Goal: Task Accomplishment & Management: Use online tool/utility

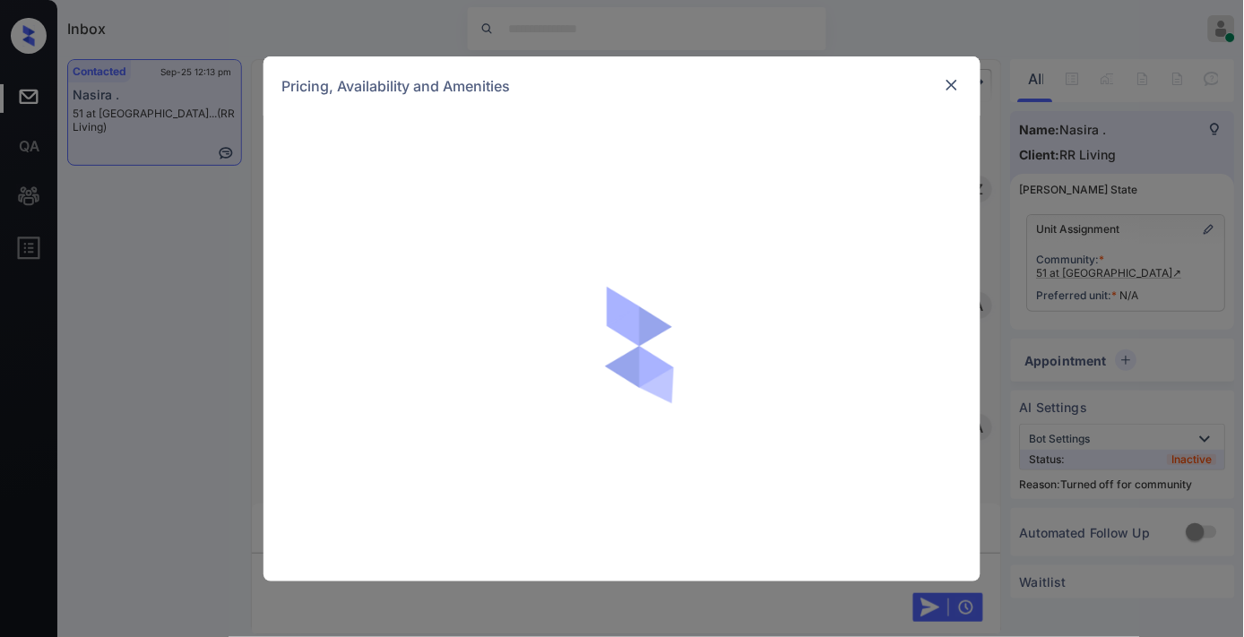
scroll to position [3201, 0]
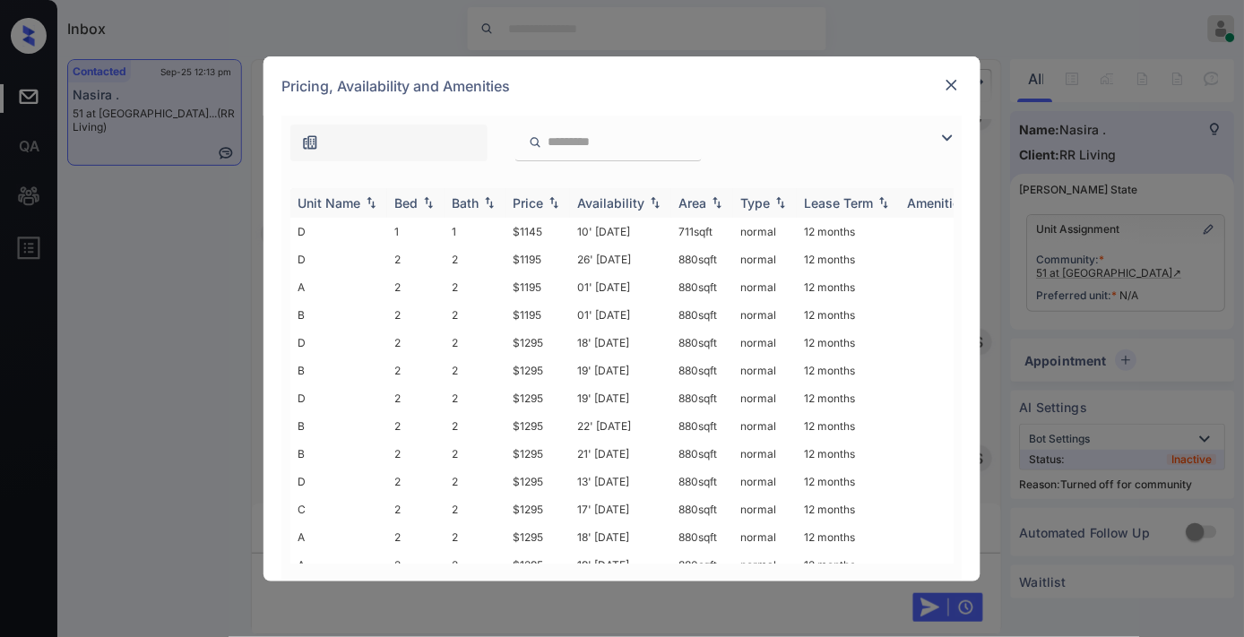
click at [536, 191] on th "Price" at bounding box center [537, 203] width 65 height 30
drag, startPoint x: 544, startPoint y: 254, endPoint x: 505, endPoint y: 254, distance: 39.4
click at [505, 254] on tr "D 2 2 $1195 26' Sep 25 880 sqft normal 12 months" at bounding box center [758, 260] width 936 height 28
copy tr "$1195"
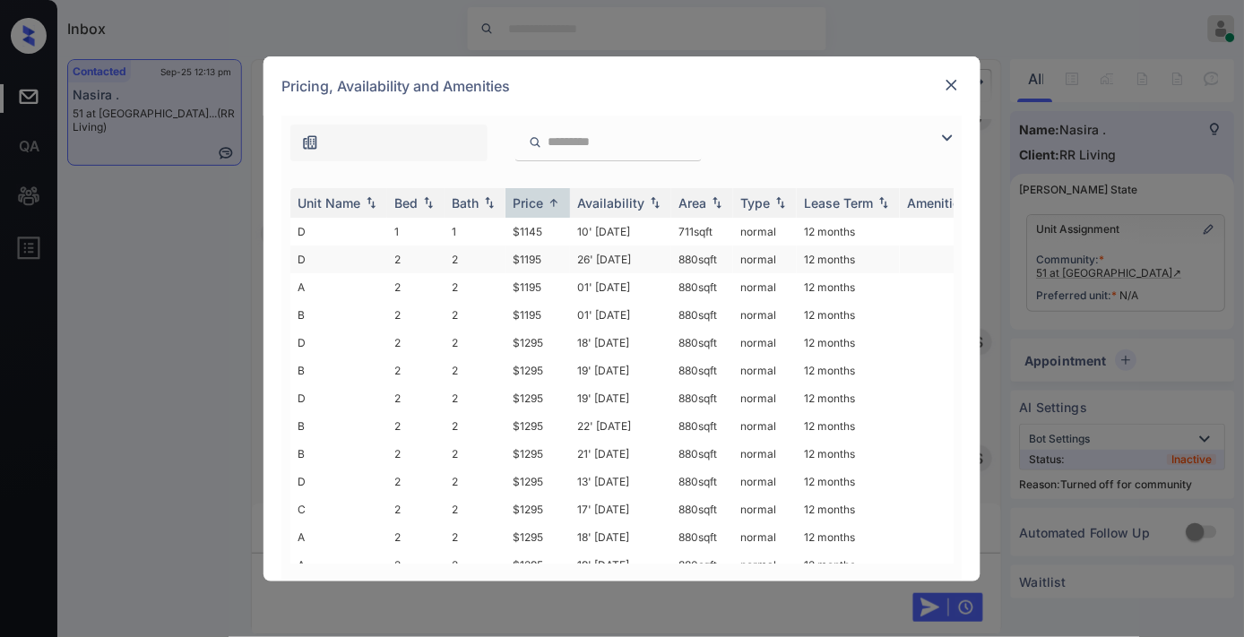
click at [584, 255] on td "26' Sep 25" at bounding box center [620, 260] width 101 height 28
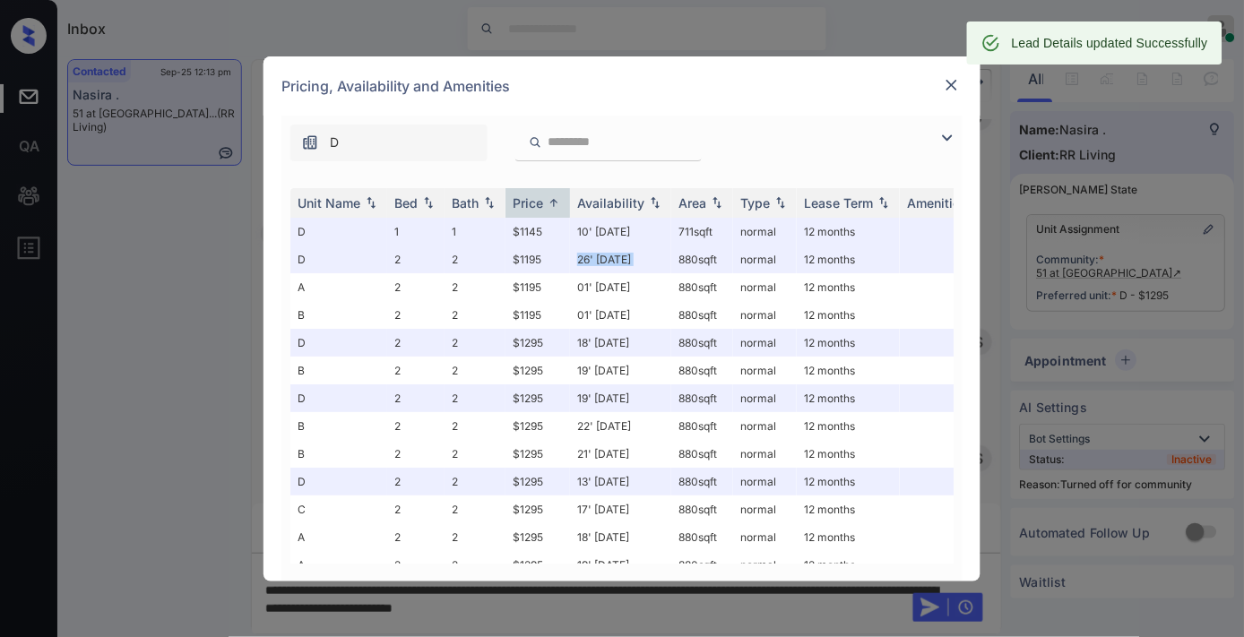
click at [951, 88] on img at bounding box center [952, 85] width 18 height 18
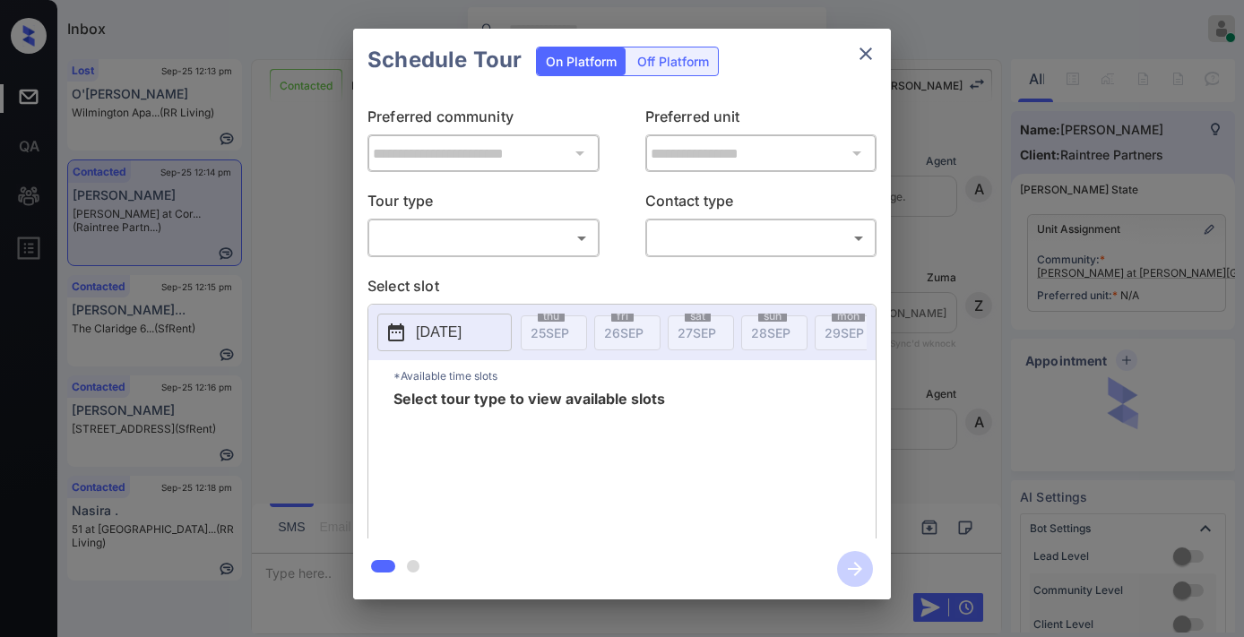
click at [475, 238] on body "Inbox [PERSON_NAME] Online Set yourself offline Set yourself on break Profile S…" at bounding box center [622, 318] width 1244 height 637
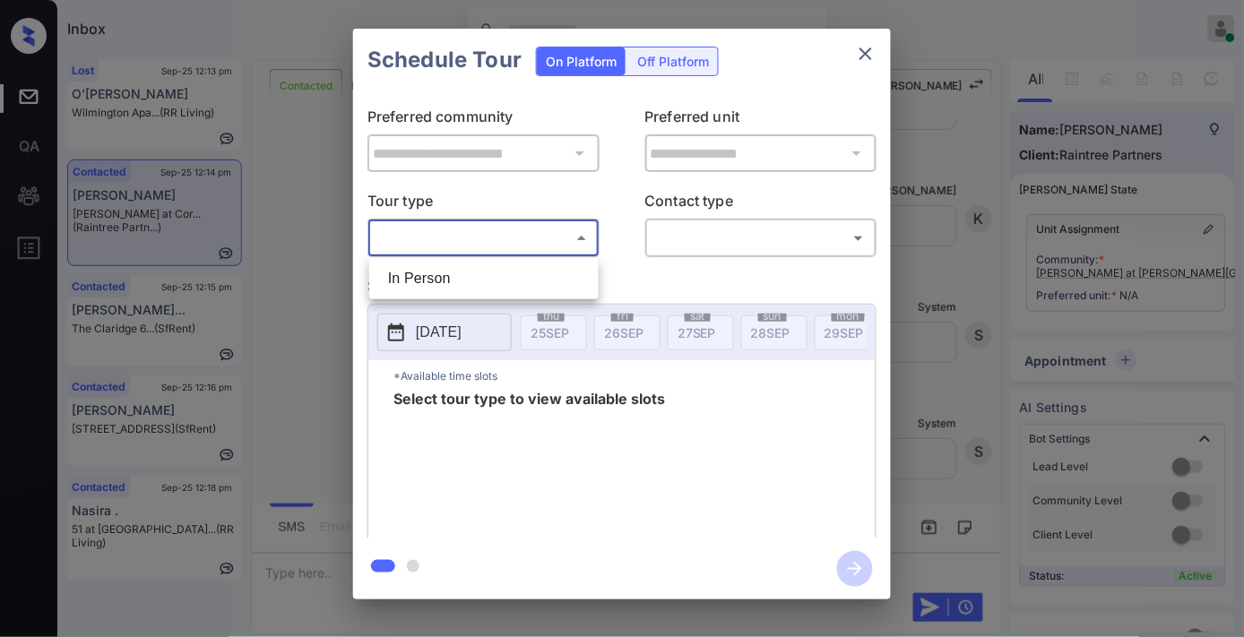
click at [488, 272] on li "In Person" at bounding box center [484, 279] width 220 height 32
type input "********"
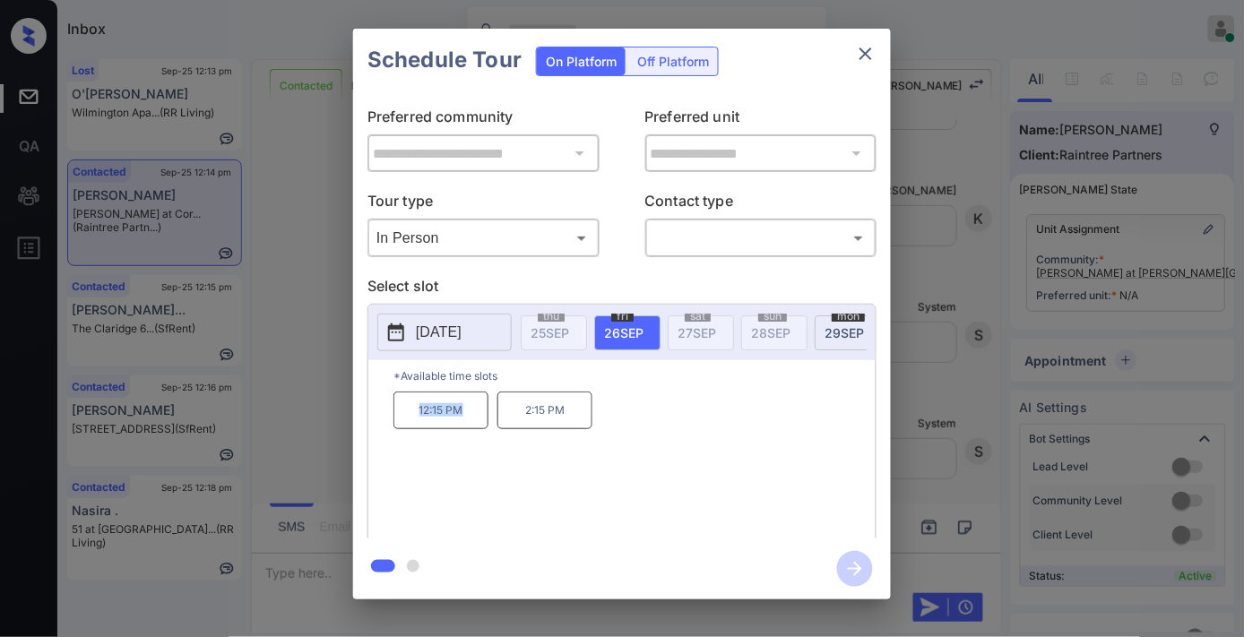
drag, startPoint x: 467, startPoint y: 423, endPoint x: 391, endPoint y: 418, distance: 76.4
click at [391, 418] on div "*Available time slots 12:15 PM 2:15 PM" at bounding box center [621, 452] width 507 height 184
copy p "12:15 PM"
click at [872, 54] on icon "close" at bounding box center [866, 54] width 22 height 22
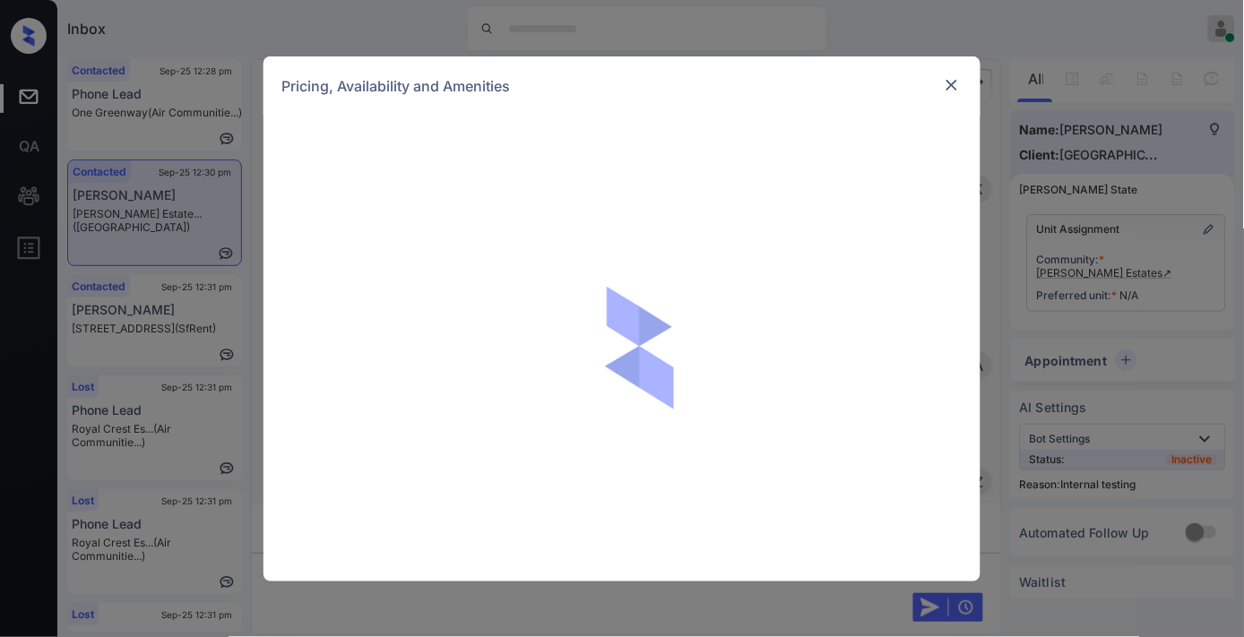
scroll to position [5396, 0]
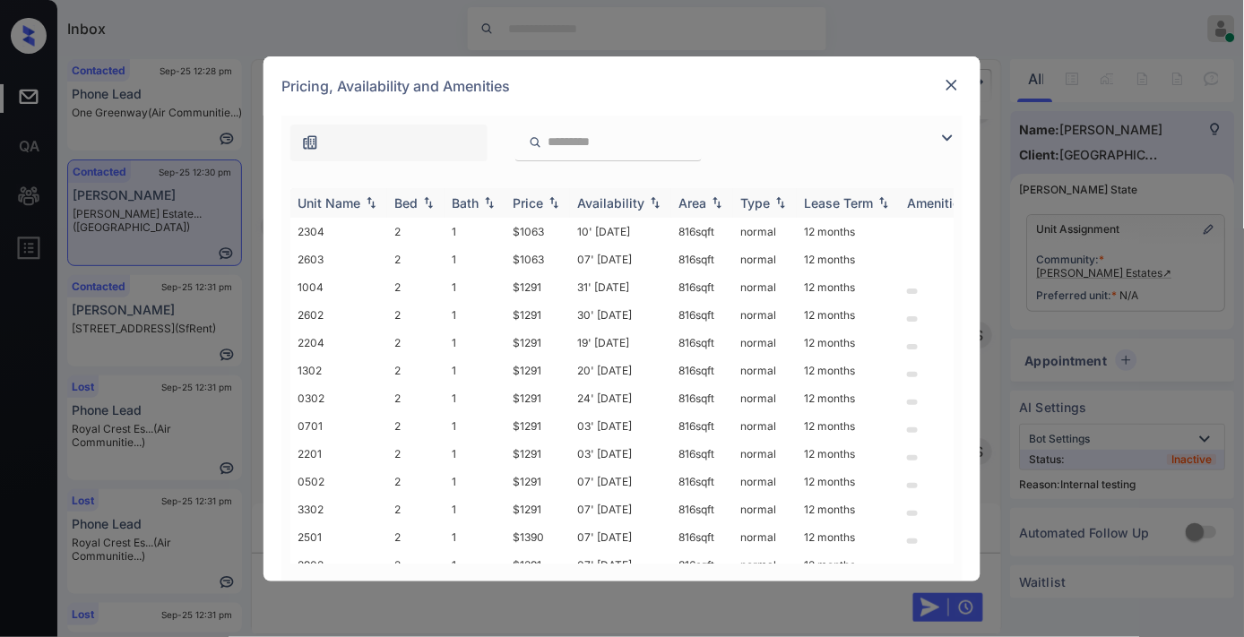
click at [542, 195] on div "Price" at bounding box center [528, 202] width 30 height 15
click at [962, 136] on div at bounding box center [952, 138] width 22 height 22
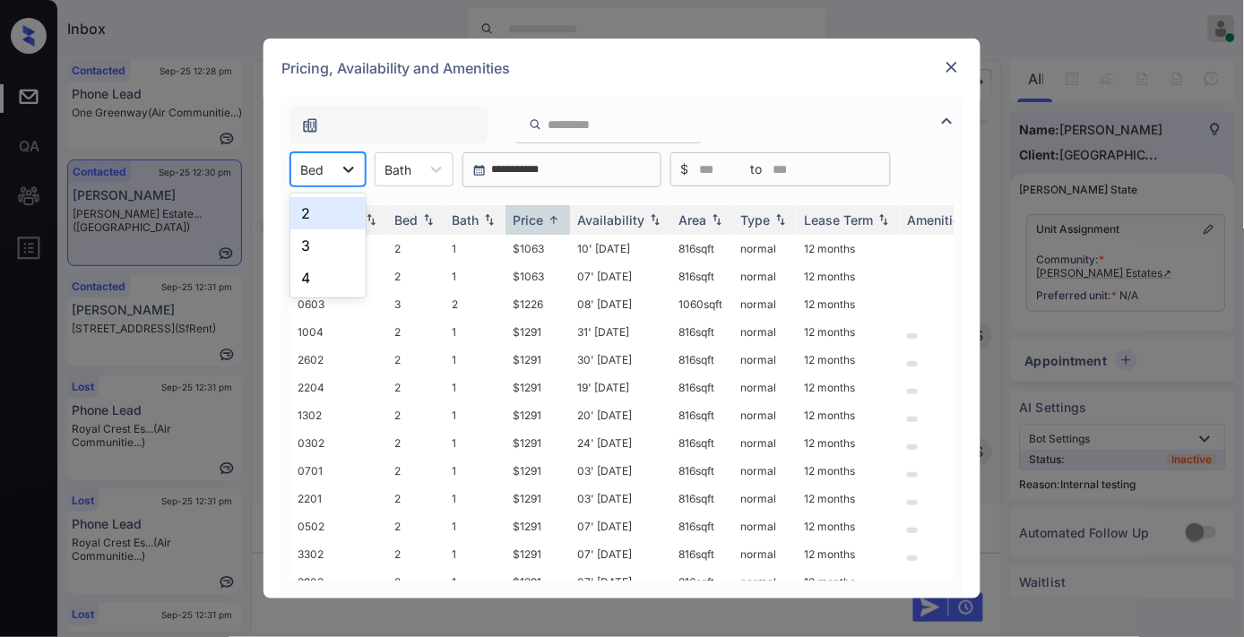
click at [340, 168] on icon at bounding box center [349, 169] width 18 height 18
click at [347, 244] on div "3" at bounding box center [327, 245] width 75 height 32
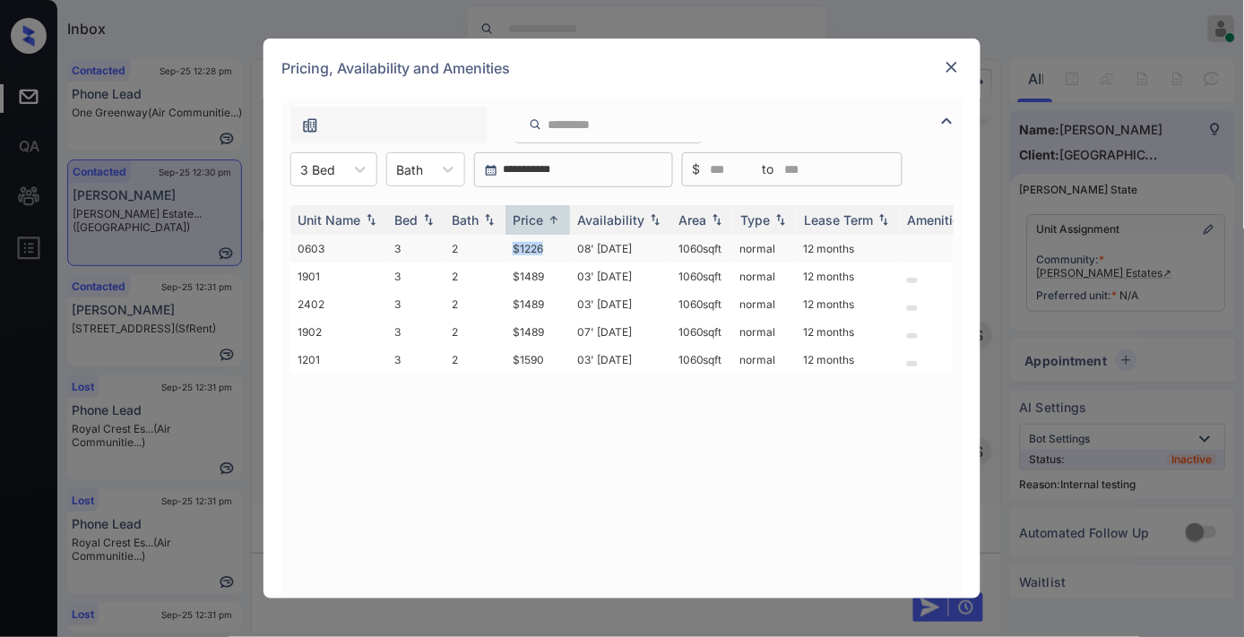
drag, startPoint x: 554, startPoint y: 243, endPoint x: 490, endPoint y: 245, distance: 63.6
click at [490, 245] on tr "0603 3 2 $1226 08' Nov 25 1060 sqft normal 12 months" at bounding box center [758, 249] width 936 height 28
copy tr "$1226"
click at [326, 180] on div "3 Bed" at bounding box center [317, 170] width 53 height 26
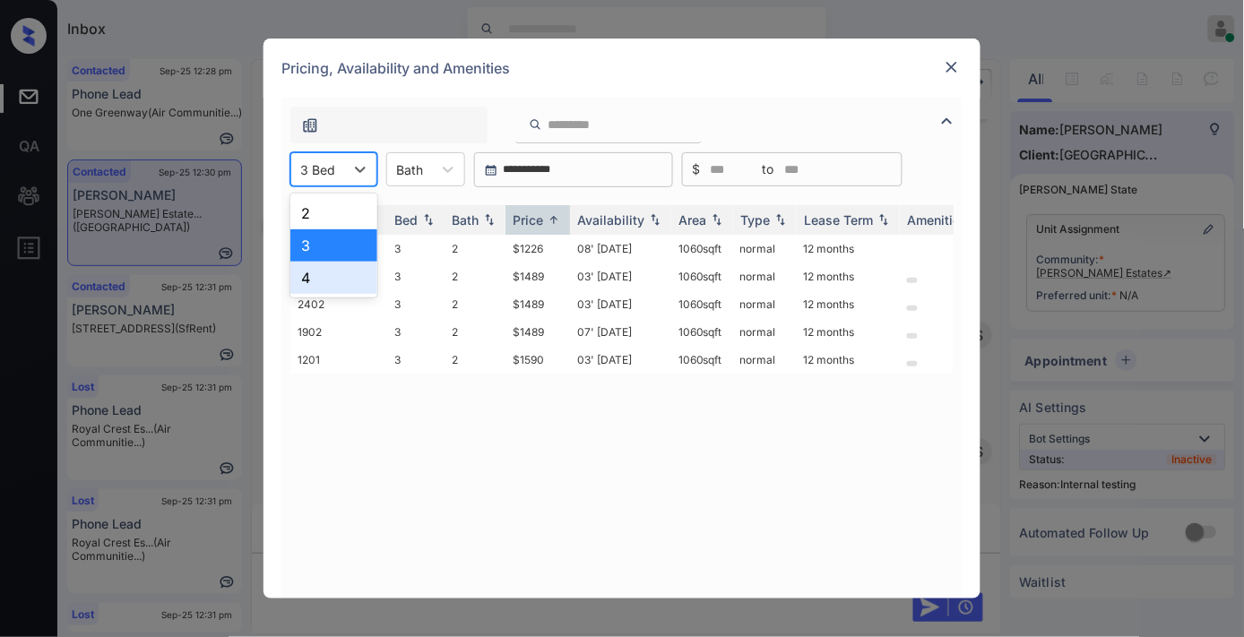
click at [347, 276] on div "4" at bounding box center [333, 278] width 87 height 32
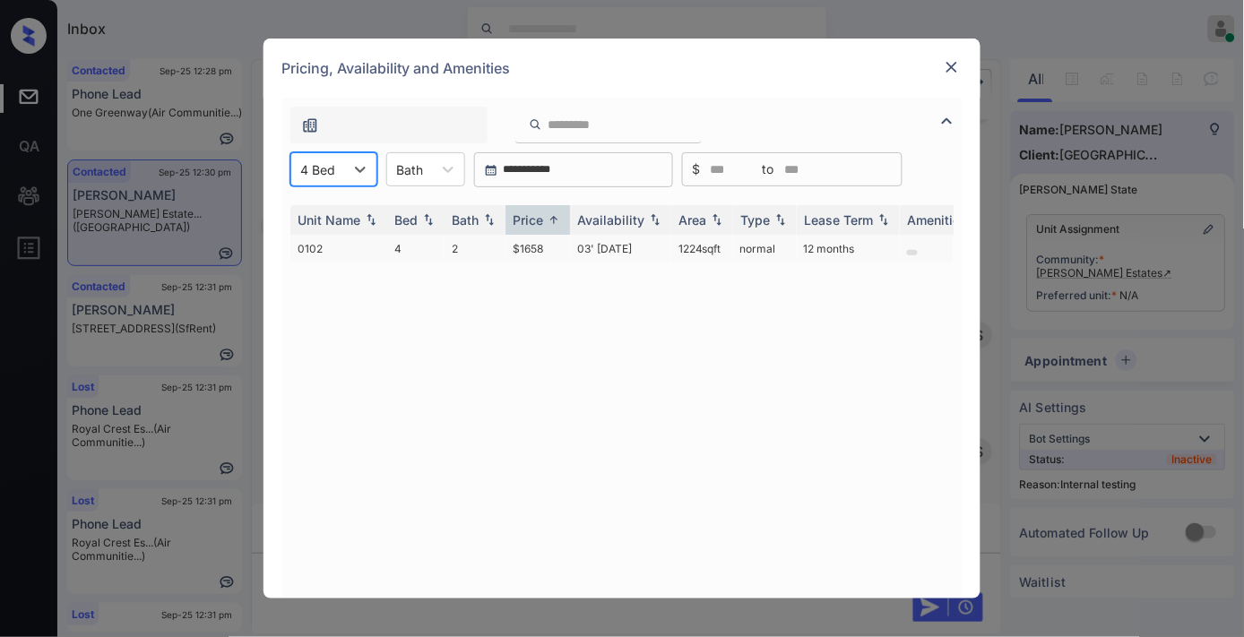
click at [530, 247] on td "$1658" at bounding box center [537, 249] width 65 height 28
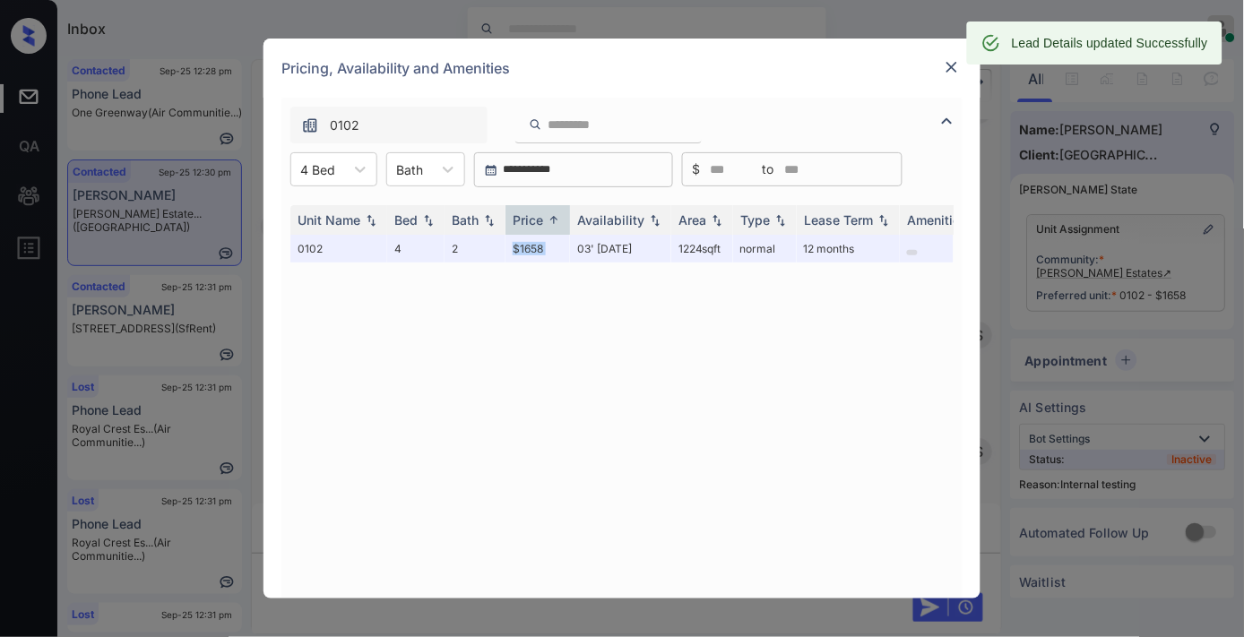
click at [953, 65] on img at bounding box center [952, 67] width 18 height 18
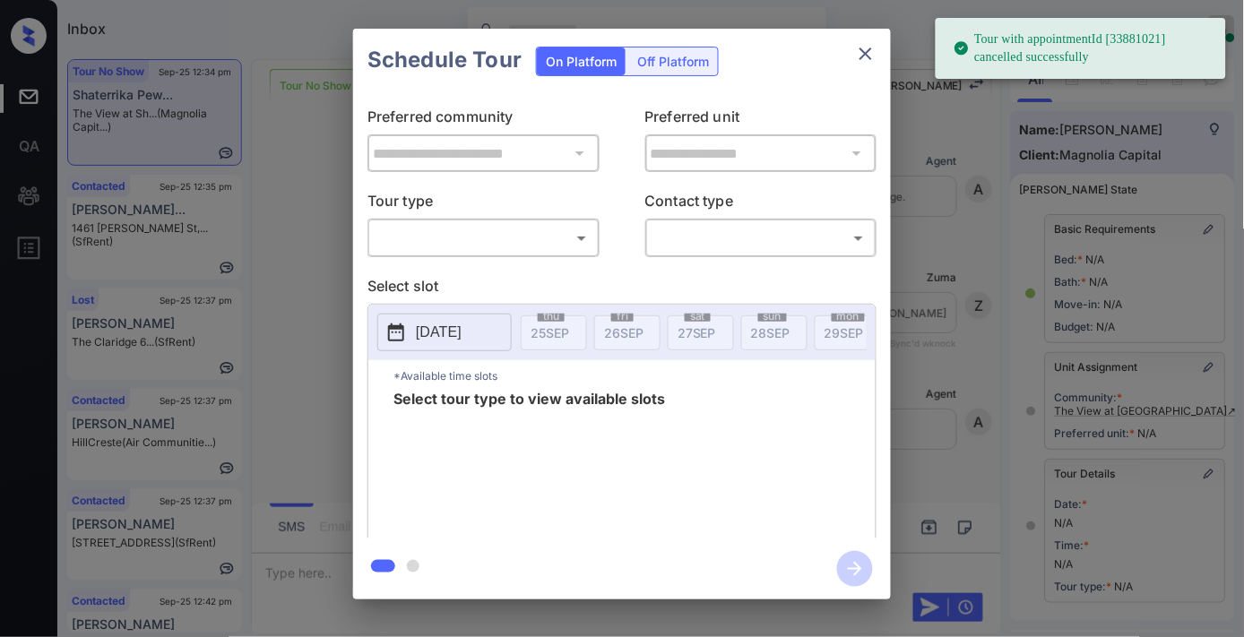
click at [505, 230] on body "Tour with appointmentId [33881021] cancelled successfully Inbox [PERSON_NAME] O…" at bounding box center [622, 318] width 1244 height 637
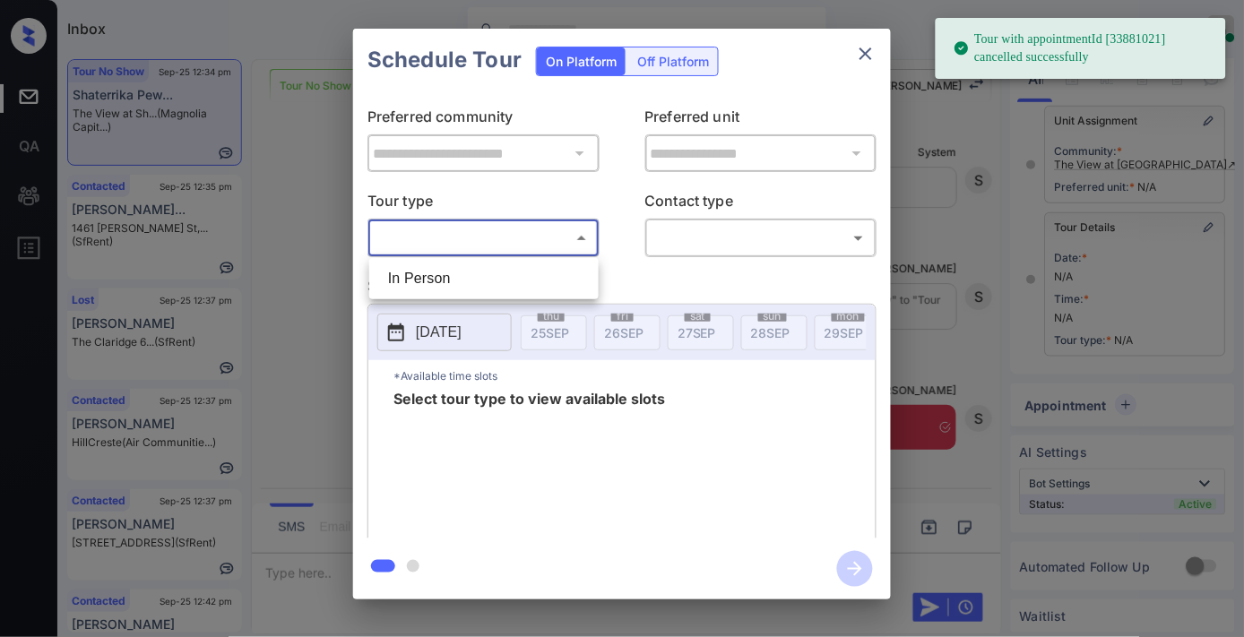
click at [511, 267] on li "In Person" at bounding box center [484, 279] width 220 height 32
type input "********"
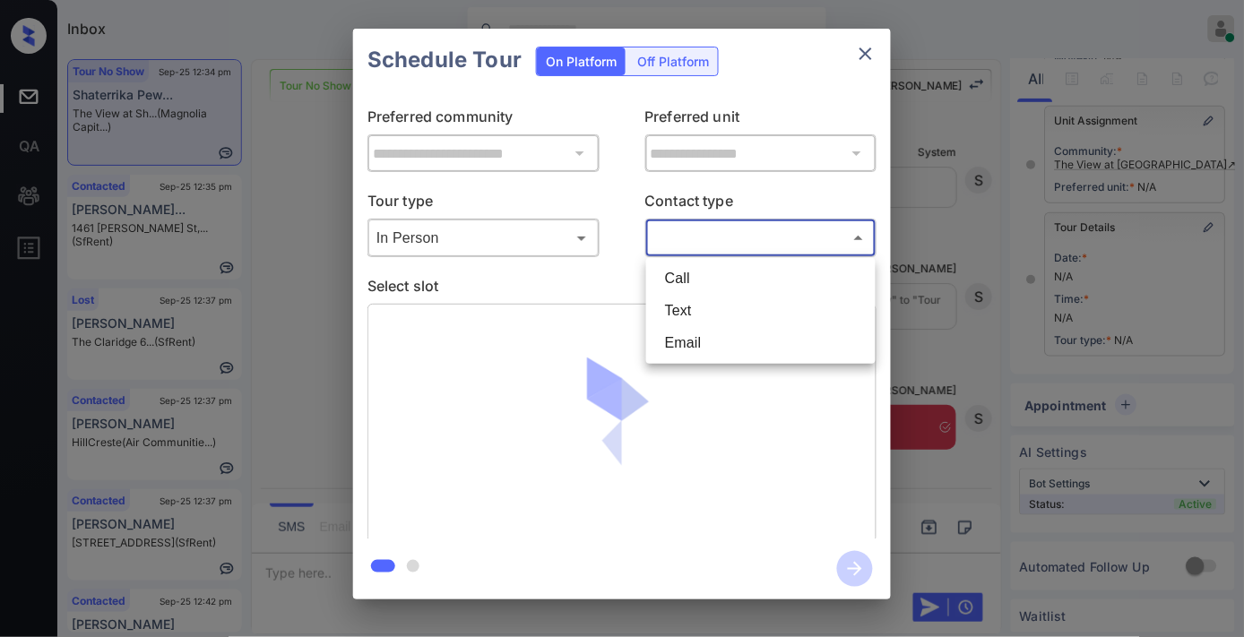
click at [795, 230] on body "Inbox [PERSON_NAME] Online Set yourself offline Set yourself on break Profile S…" at bounding box center [622, 318] width 1244 height 637
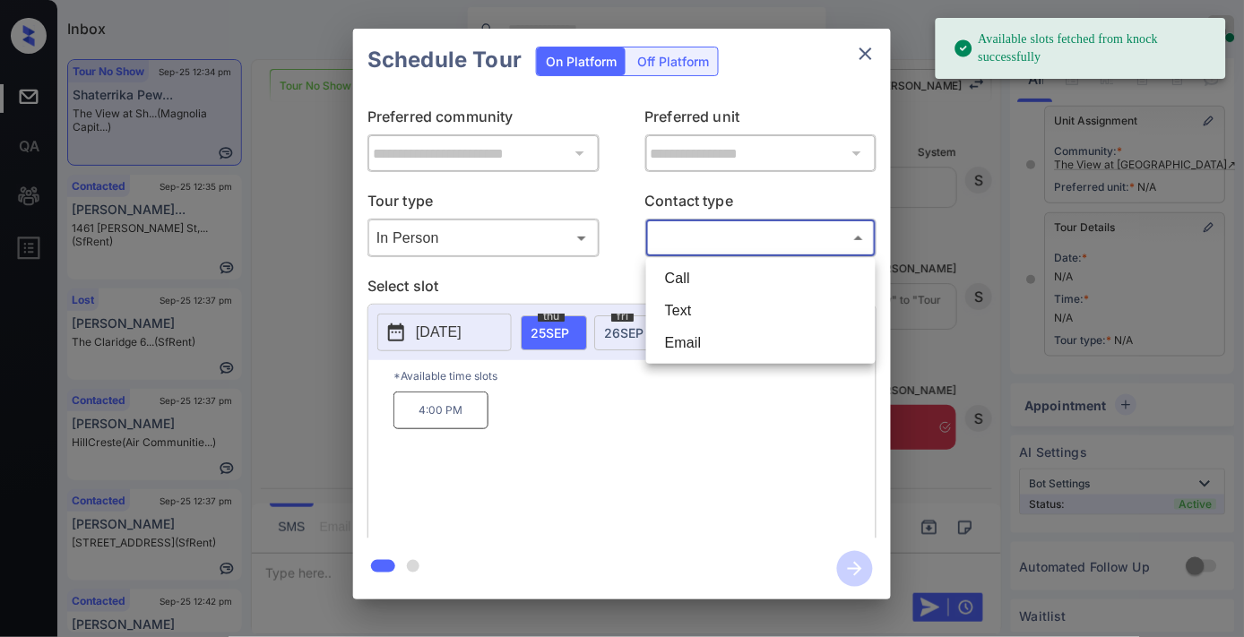
click at [703, 301] on li "Text" at bounding box center [761, 311] width 220 height 32
type input "****"
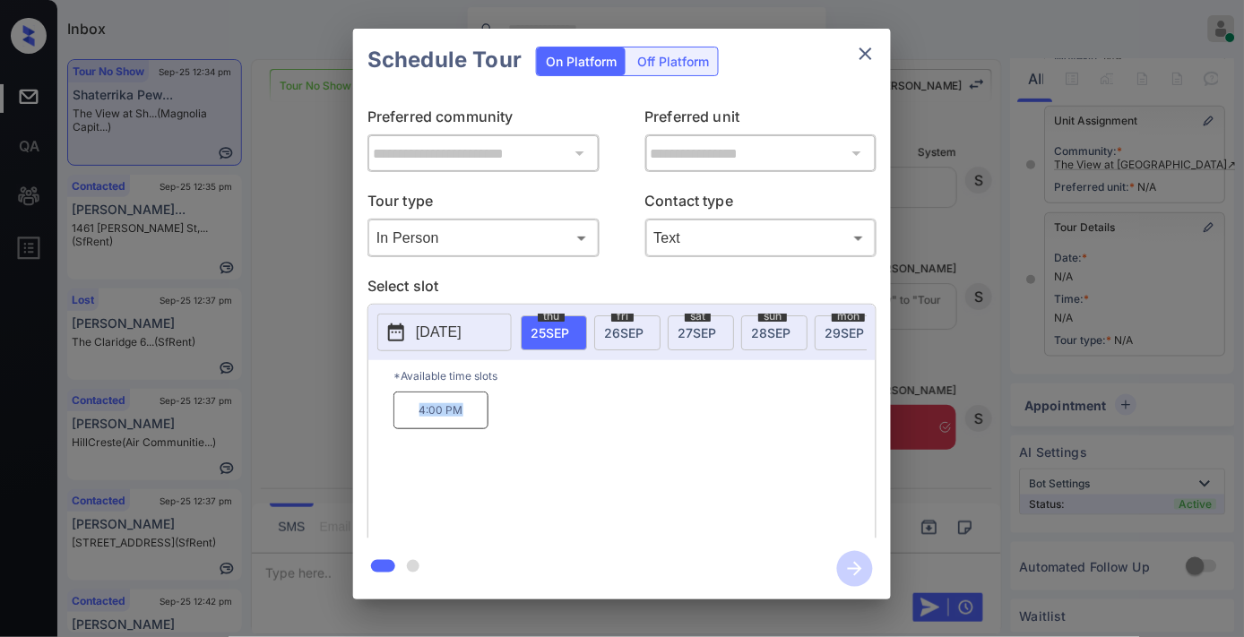
drag, startPoint x: 418, startPoint y: 419, endPoint x: 405, endPoint y: 419, distance: 13.4
click at [405, 419] on div "4:00 PM" at bounding box center [634, 463] width 482 height 143
copy p "4:00 PM"
click at [867, 57] on icon "close" at bounding box center [866, 54] width 22 height 22
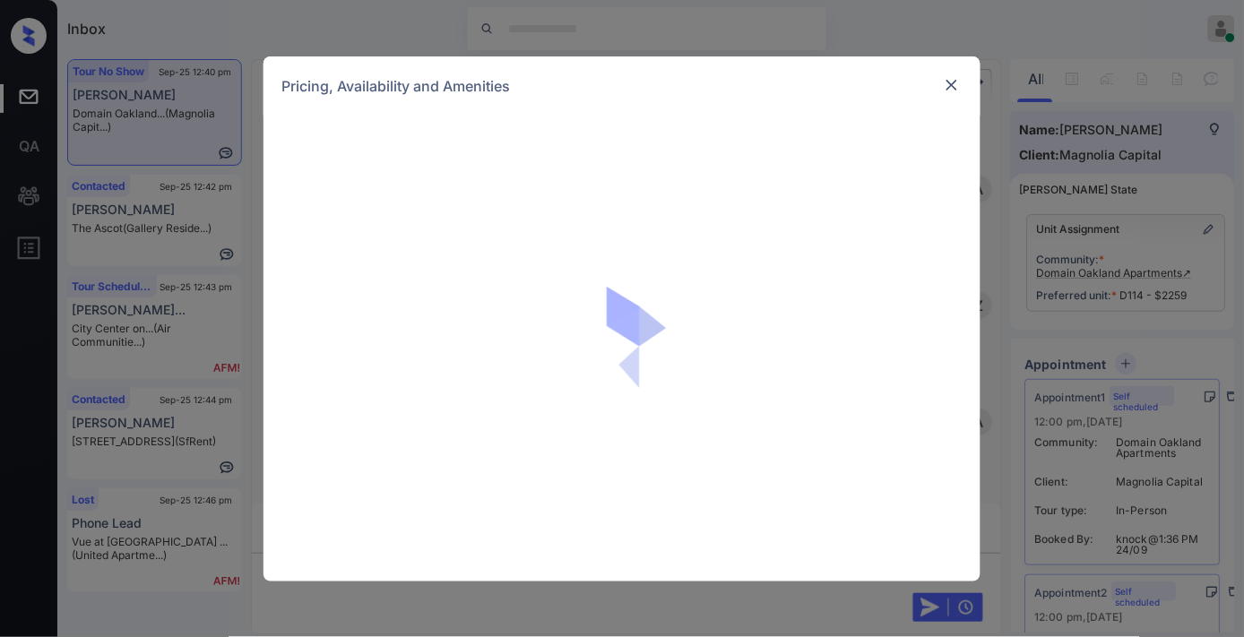
scroll to position [10895, 0]
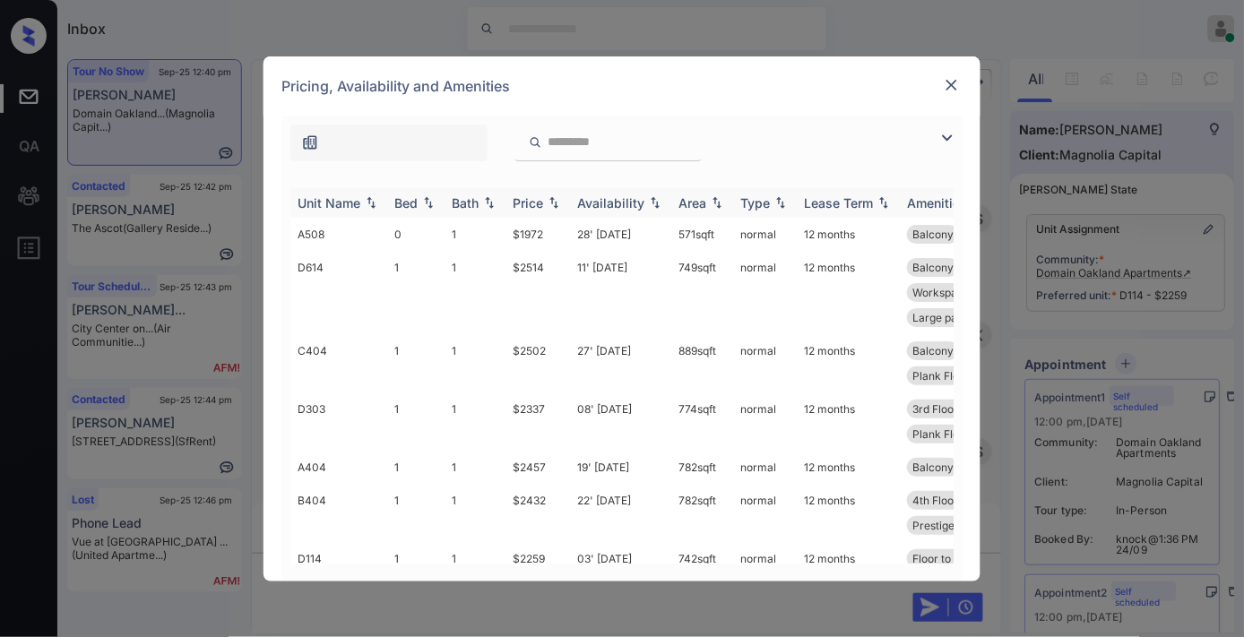
click at [521, 204] on div "Price" at bounding box center [528, 202] width 30 height 15
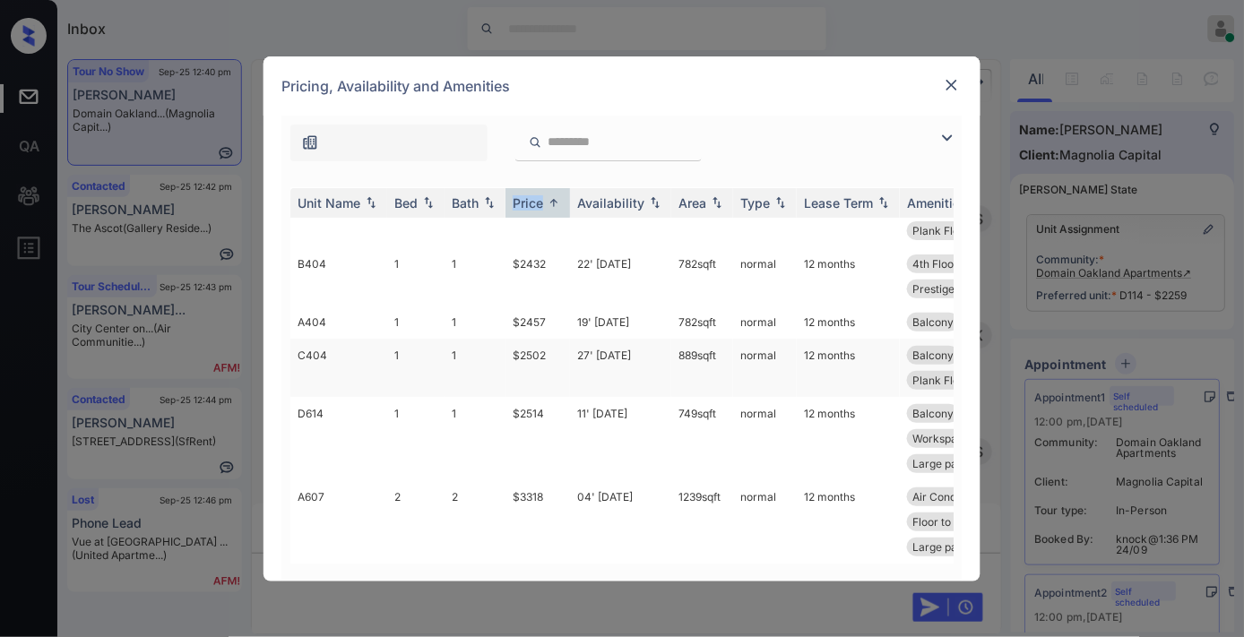
scroll to position [0, 0]
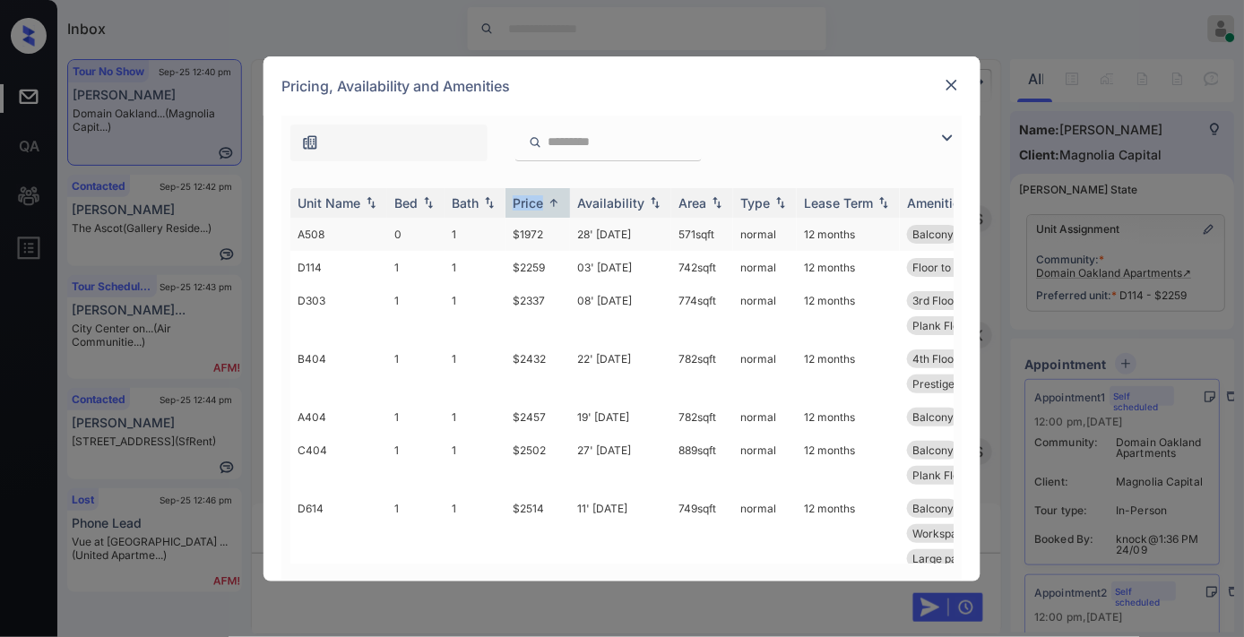
drag, startPoint x: 719, startPoint y: 230, endPoint x: 665, endPoint y: 237, distance: 54.1
click at [665, 237] on tr "A508 0 1 $1972 28' Sep 25 571 sqft normal 12 months Balcony 5th Floor Street Vi…" at bounding box center [758, 234] width 936 height 33
copy tr "571 sqft"
click at [951, 88] on img at bounding box center [952, 85] width 18 height 18
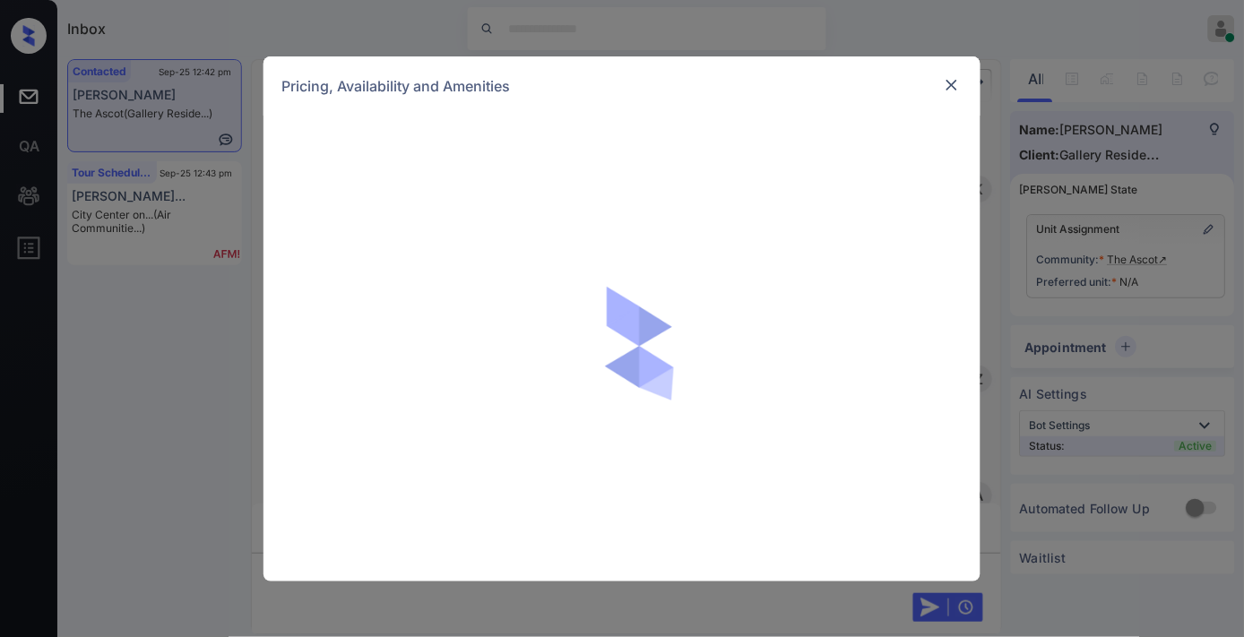
scroll to position [6672, 0]
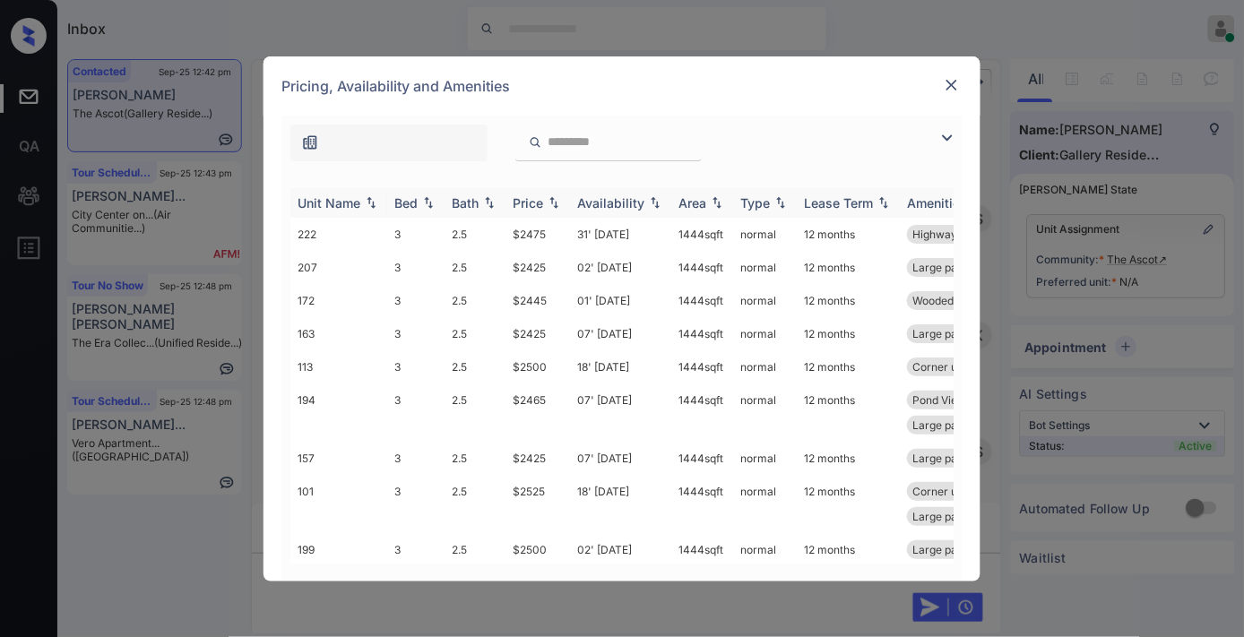
click at [547, 200] on img at bounding box center [554, 202] width 18 height 13
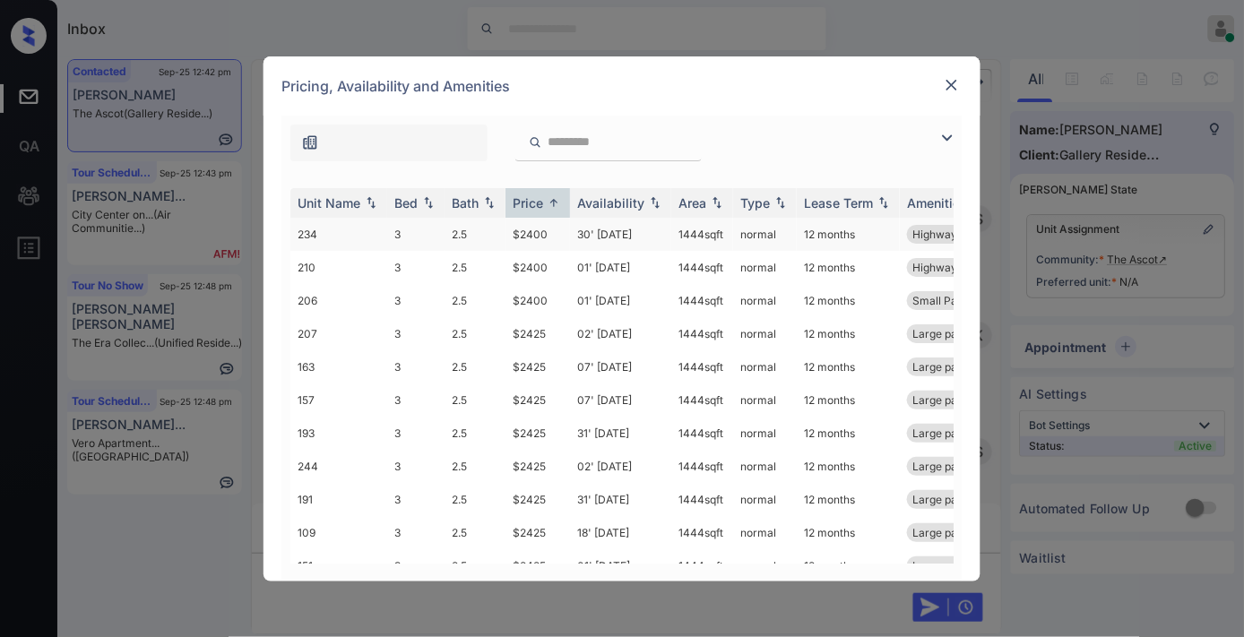
click at [526, 220] on td "$2400" at bounding box center [537, 234] width 65 height 33
click at [536, 228] on td "$2400" at bounding box center [537, 234] width 65 height 33
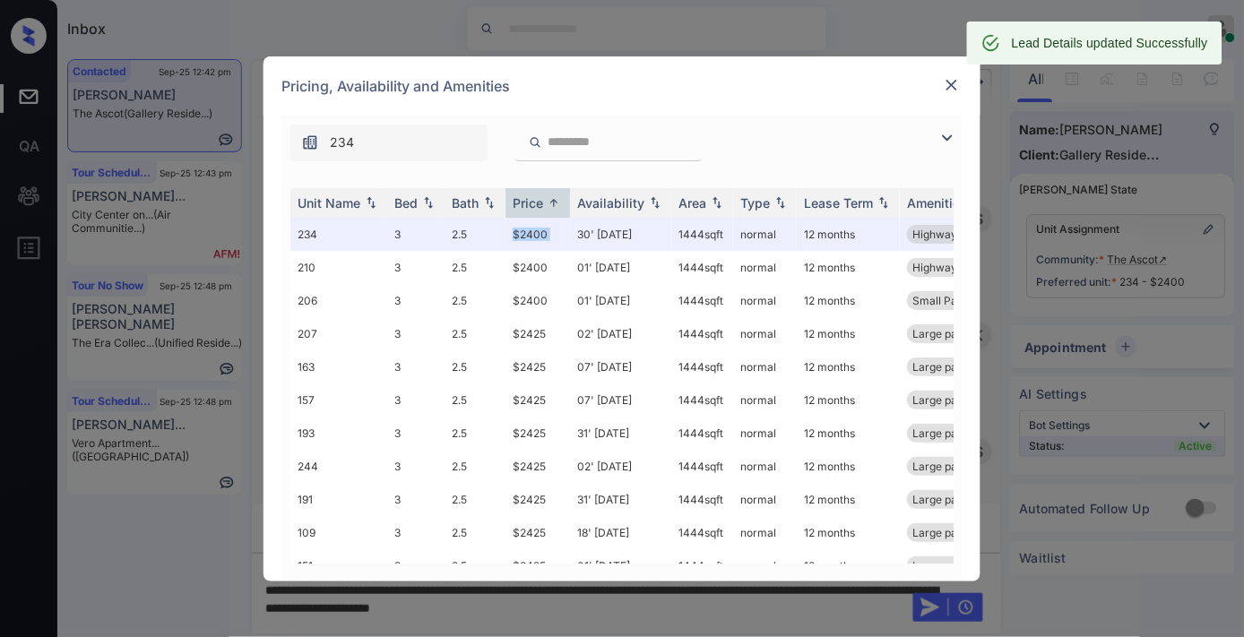
click at [944, 77] on img at bounding box center [952, 85] width 18 height 18
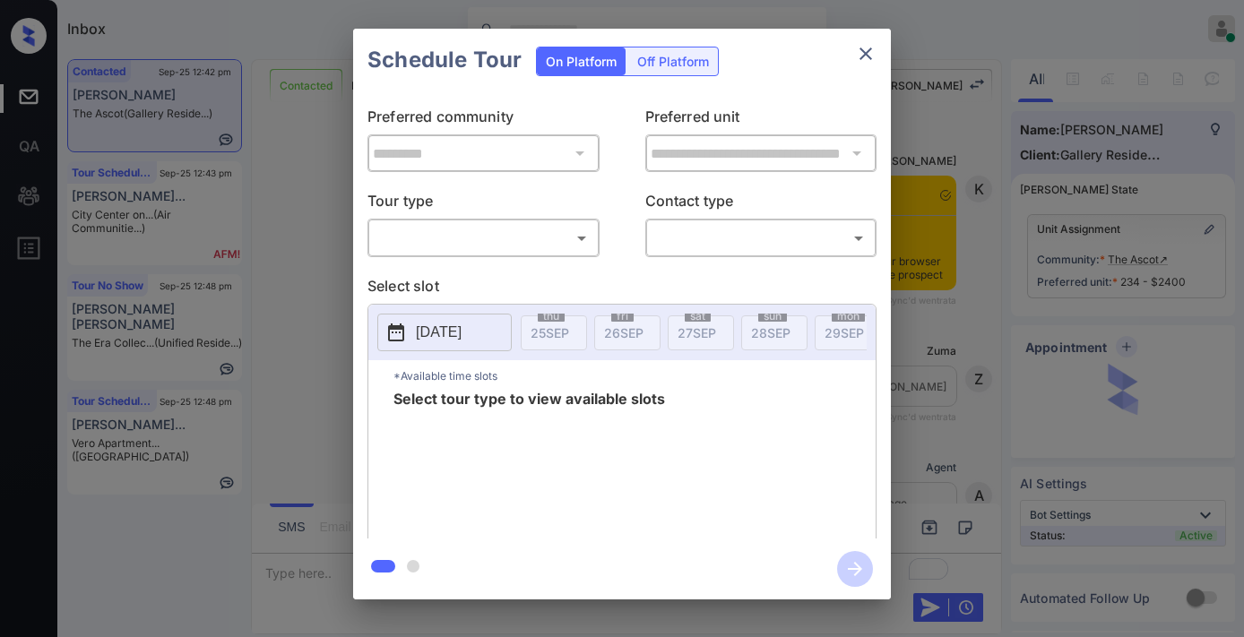
click at [569, 236] on body "Inbox Samantha Soliven Online Set yourself offline Set yourself on break Profil…" at bounding box center [622, 318] width 1244 height 637
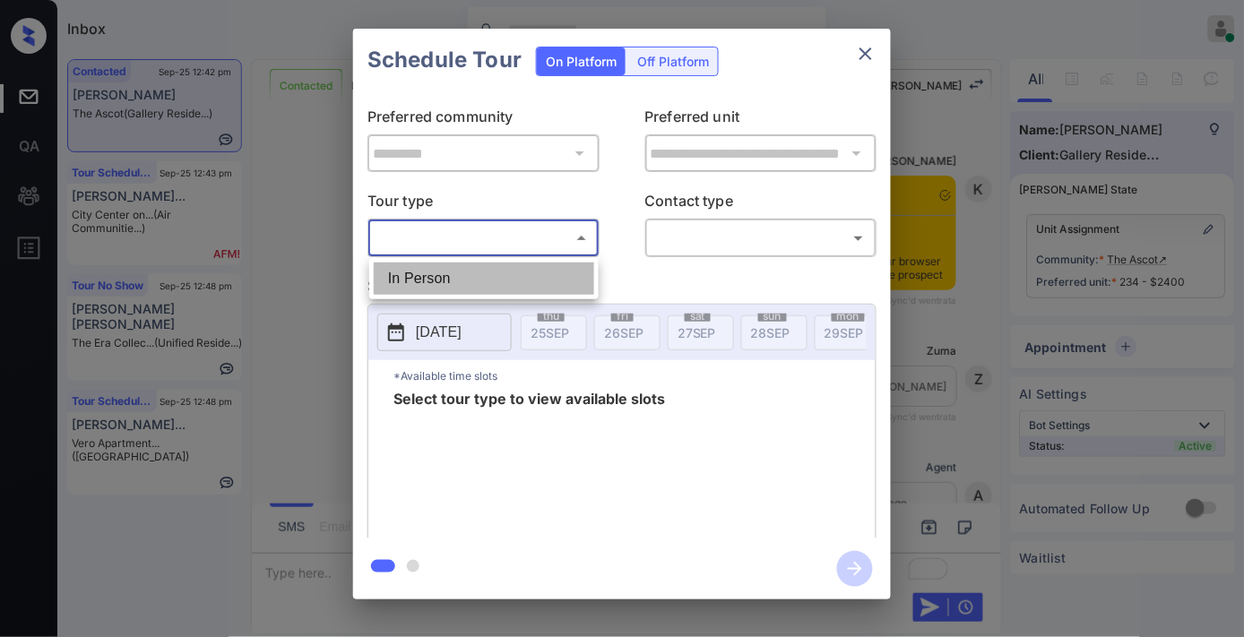
click at [536, 288] on li "In Person" at bounding box center [484, 279] width 220 height 32
type input "********"
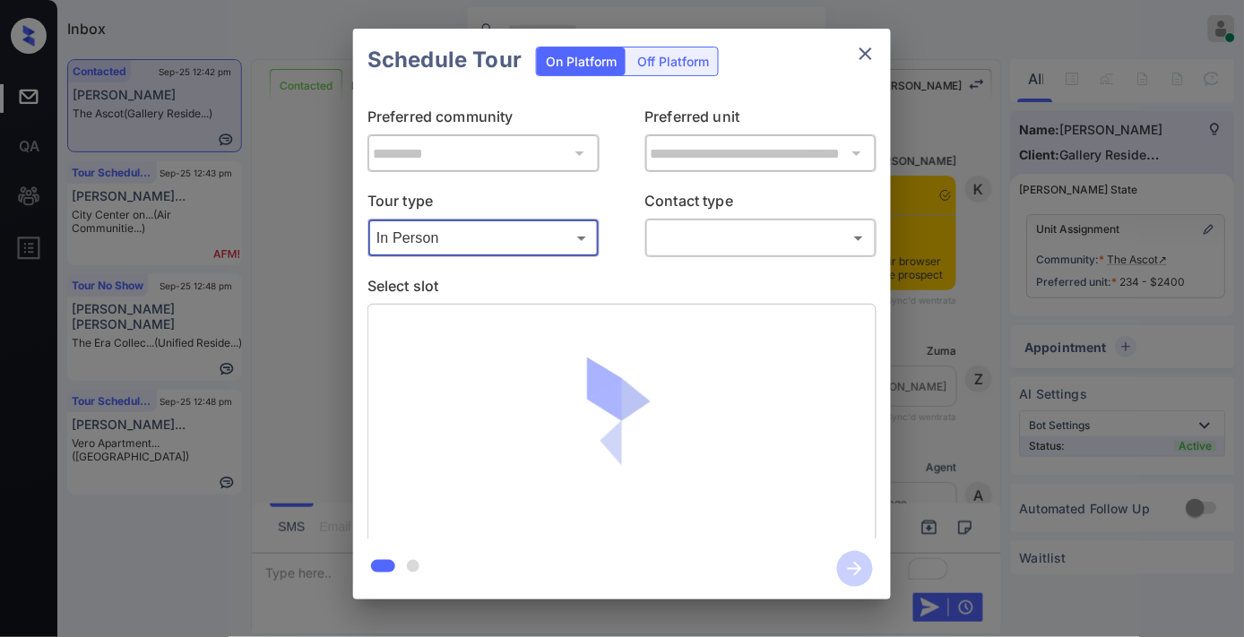
scroll to position [5893, 0]
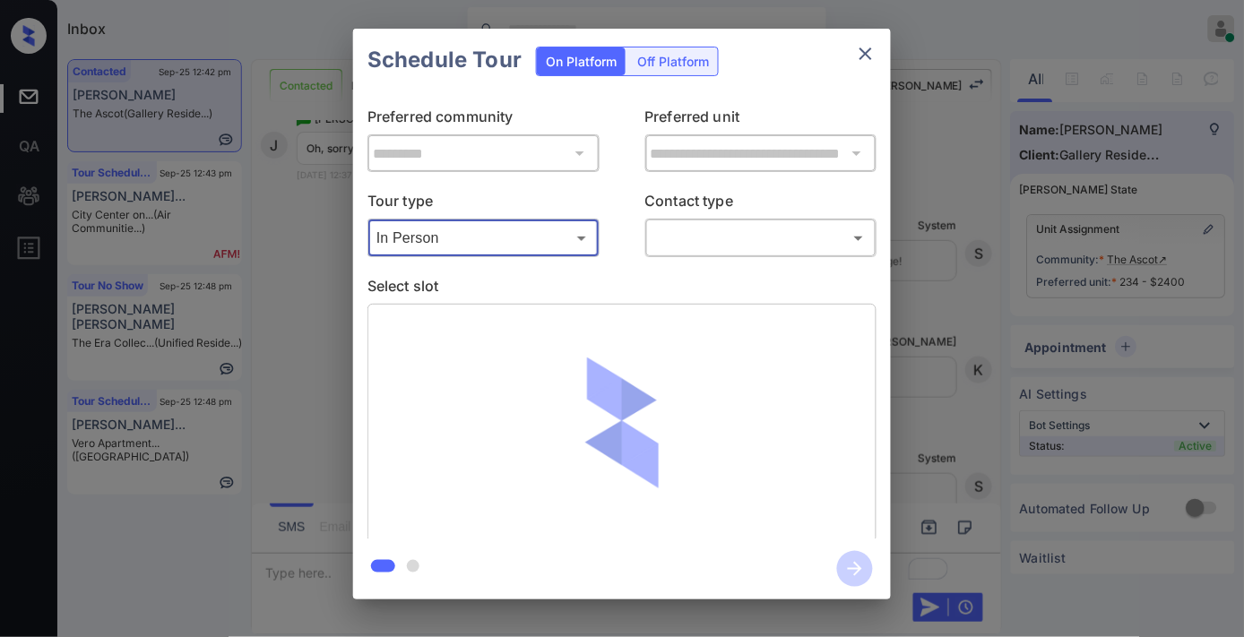
click at [782, 235] on body "Inbox Samantha Soliven Online Set yourself offline Set yourself on break Profil…" at bounding box center [622, 318] width 1244 height 637
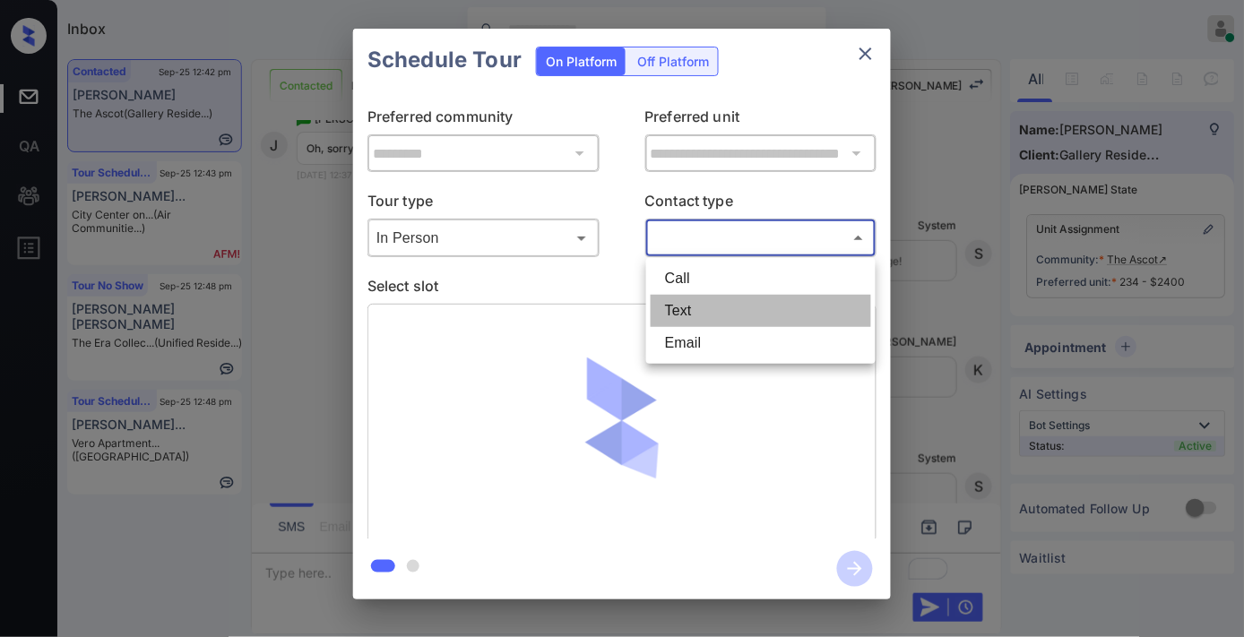
click at [766, 301] on li "Text" at bounding box center [761, 311] width 220 height 32
type input "****"
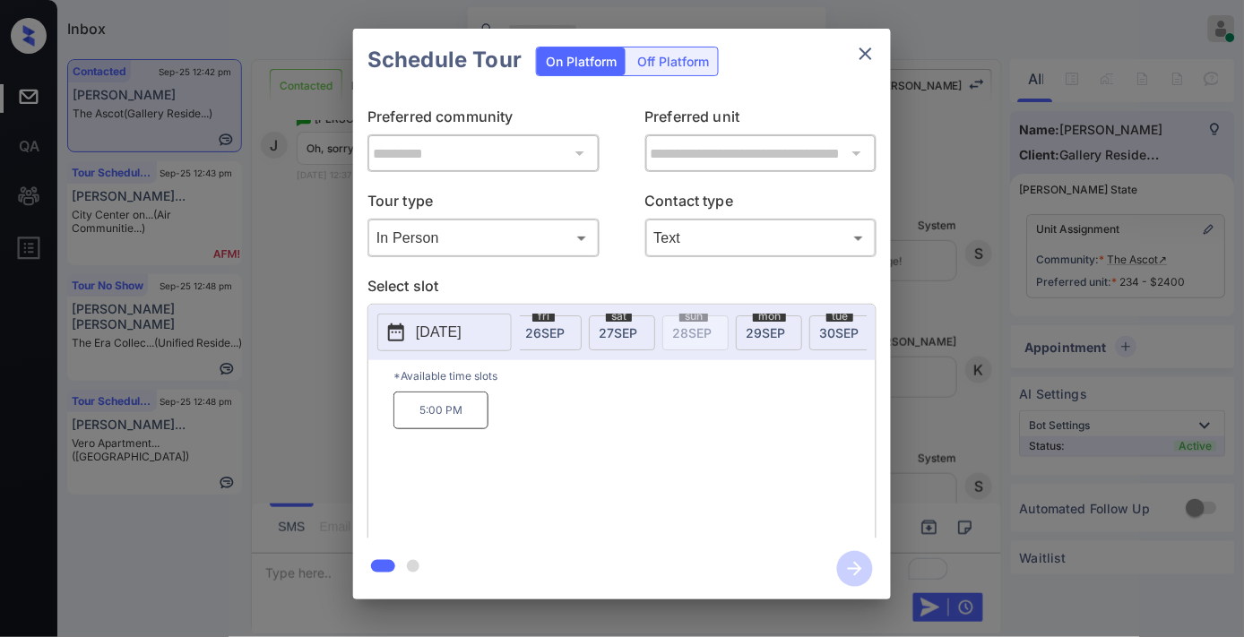
scroll to position [0, 119]
click at [804, 308] on div "2025-09-25 thu 25 SEP fri 26 SEP sat 27 SEP sun 28 SEP mon 29 SEP tue 30 SEP we…" at bounding box center [621, 333] width 507 height 56
click at [804, 321] on div "tue 30 SEP" at bounding box center [802, 332] width 66 height 35
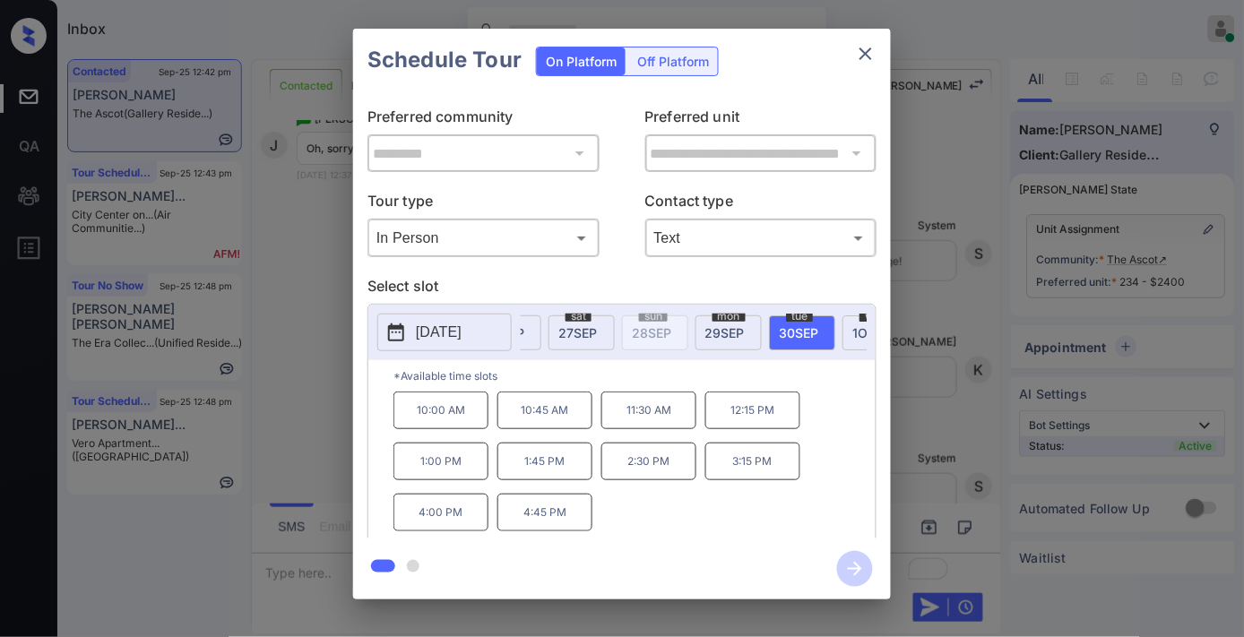
click at [678, 418] on p "11:30 AM" at bounding box center [648, 411] width 95 height 38
click at [848, 572] on icon "button" at bounding box center [855, 569] width 36 height 36
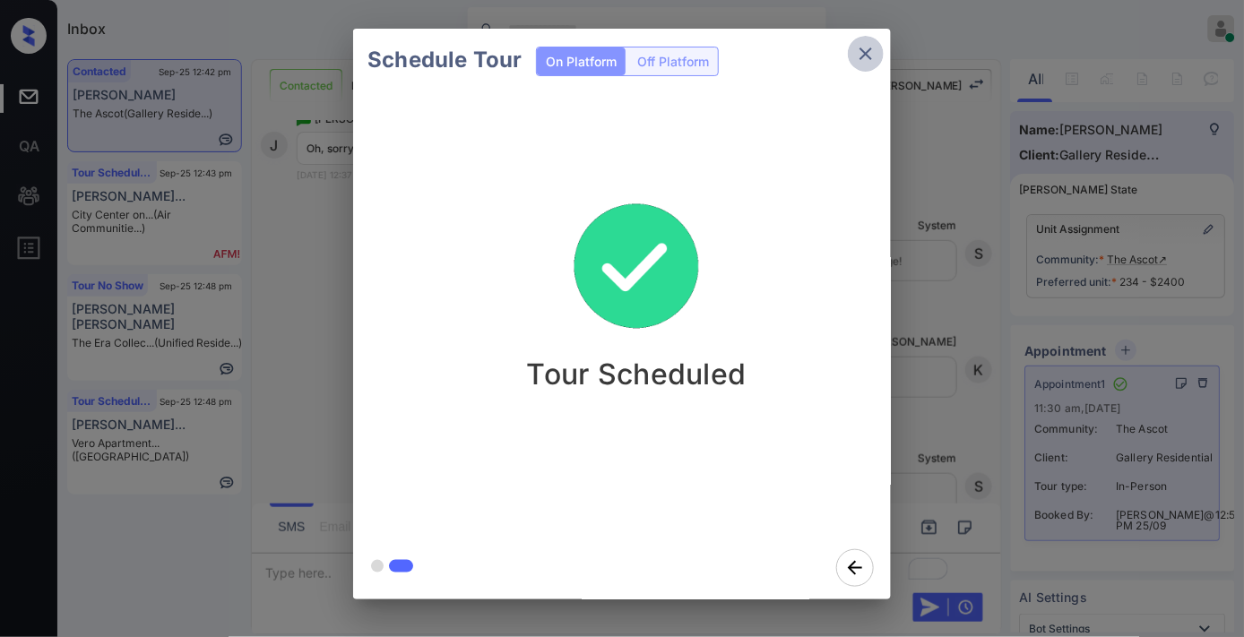
click at [865, 47] on icon "close" at bounding box center [866, 54] width 22 height 22
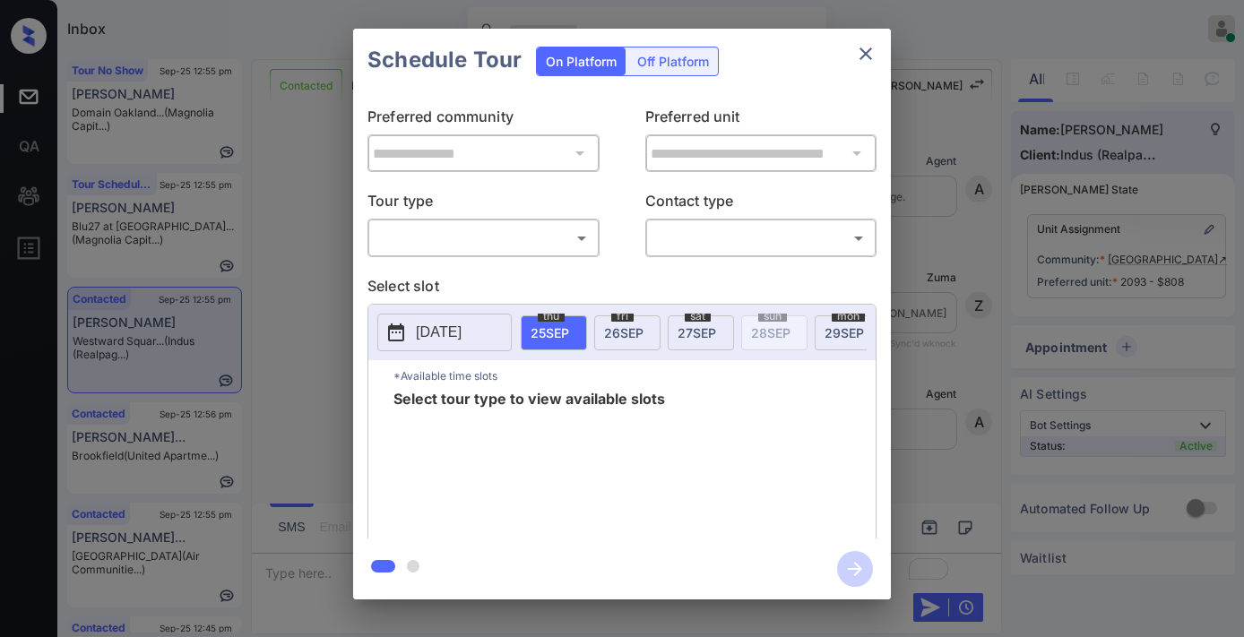
click at [432, 220] on div "​ ​" at bounding box center [483, 238] width 232 height 39
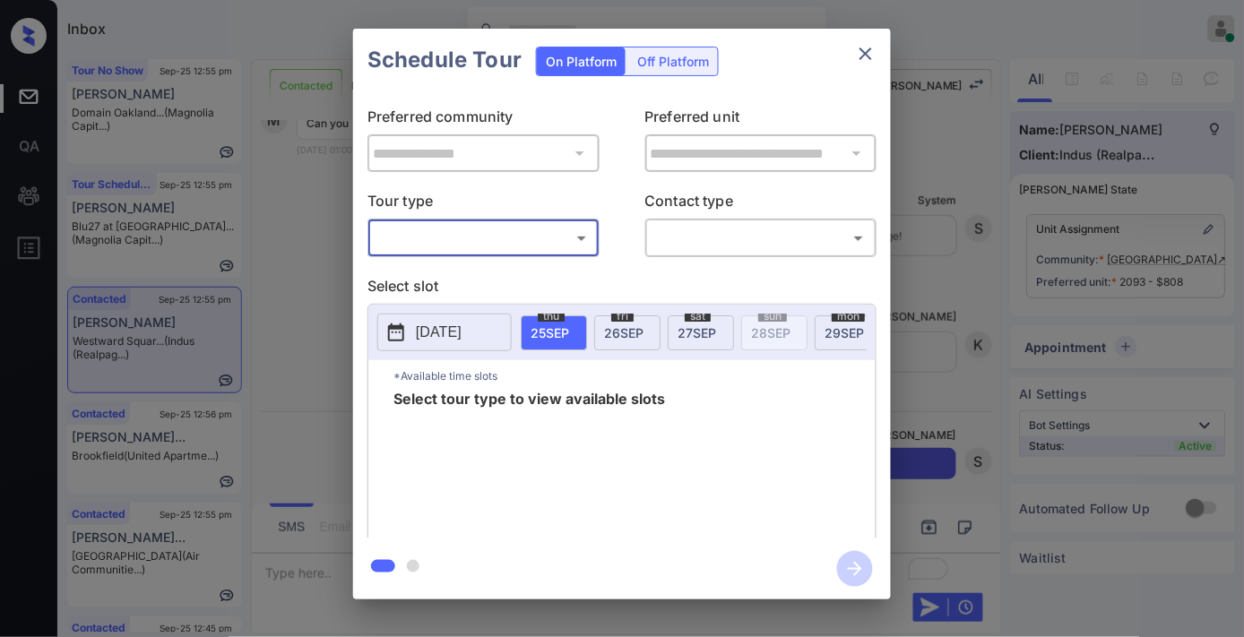
click at [433, 231] on body "Inbox [PERSON_NAME] Online Set yourself offline Set yourself on break Profile S…" at bounding box center [622, 318] width 1244 height 637
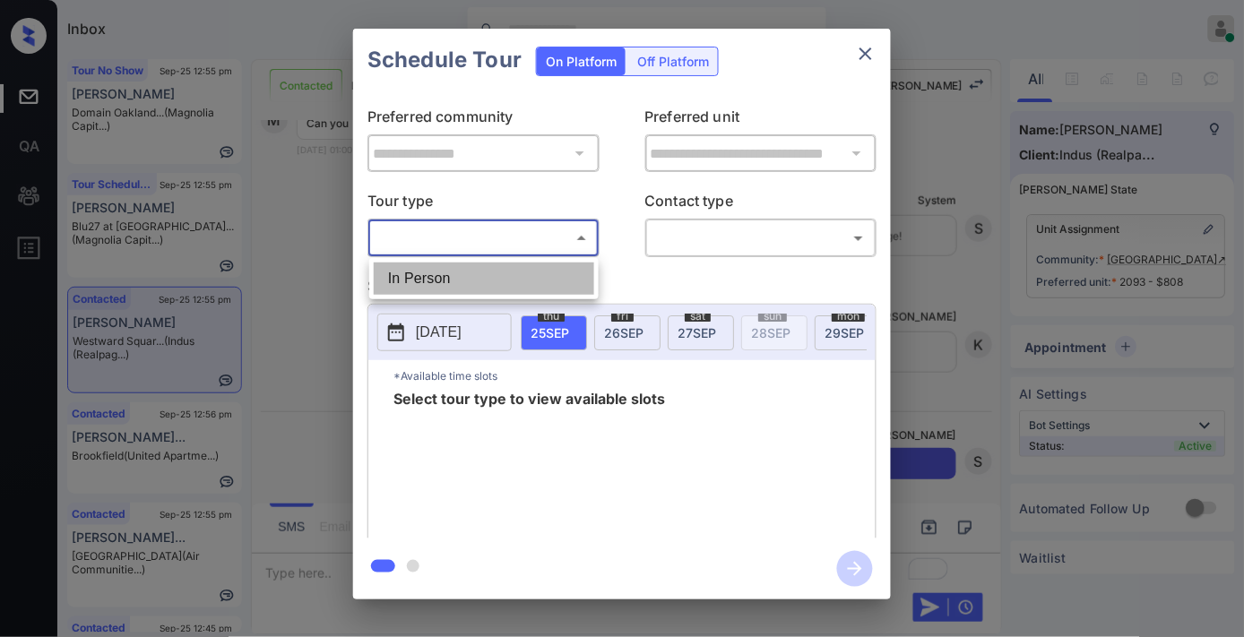
click at [437, 269] on li "In Person" at bounding box center [484, 279] width 220 height 32
type input "********"
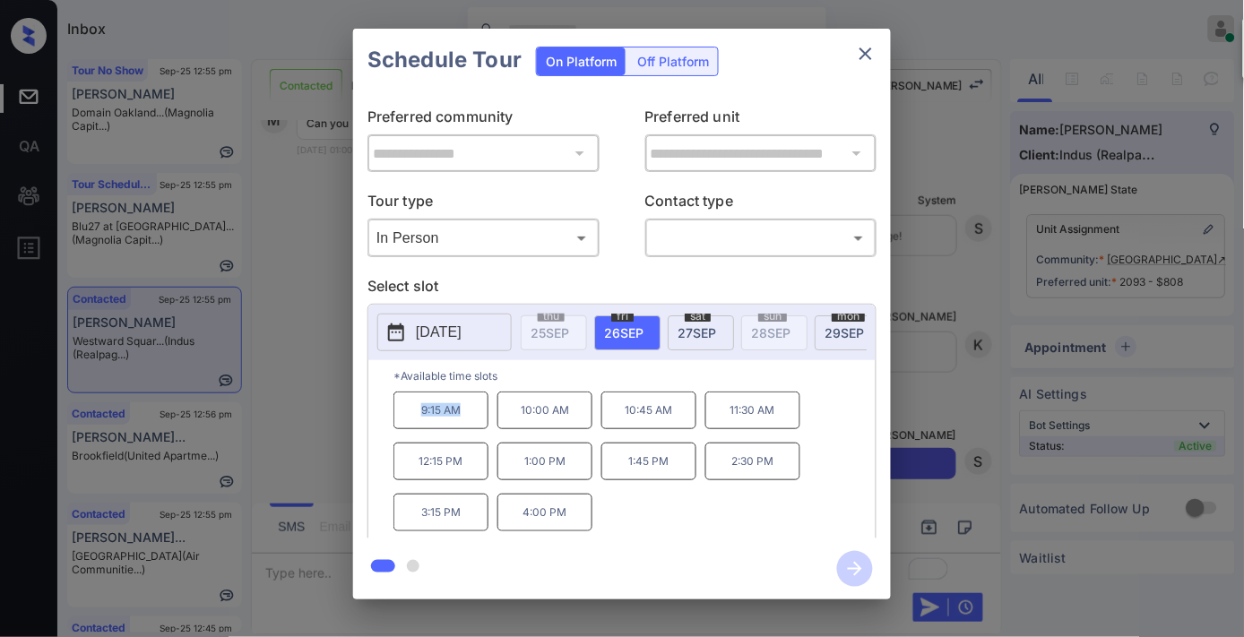
drag, startPoint x: 478, startPoint y: 423, endPoint x: 376, endPoint y: 421, distance: 101.3
click at [376, 421] on div "*Available time slots 9:15 AM 10:00 AM 10:45 AM 11:30 AM 12:15 PM 1:00 PM 1:45 …" at bounding box center [621, 452] width 507 height 184
copy p "9:15 AM"
click at [856, 45] on icon "close" at bounding box center [866, 54] width 22 height 22
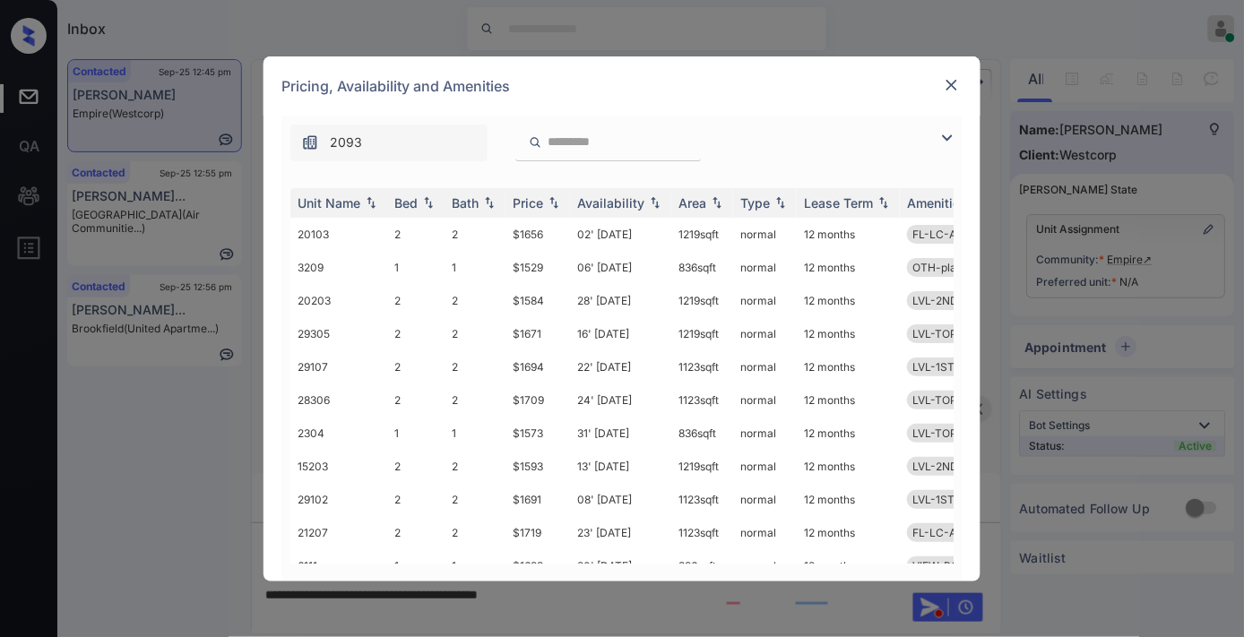
click at [941, 94] on div at bounding box center [952, 85] width 22 height 22
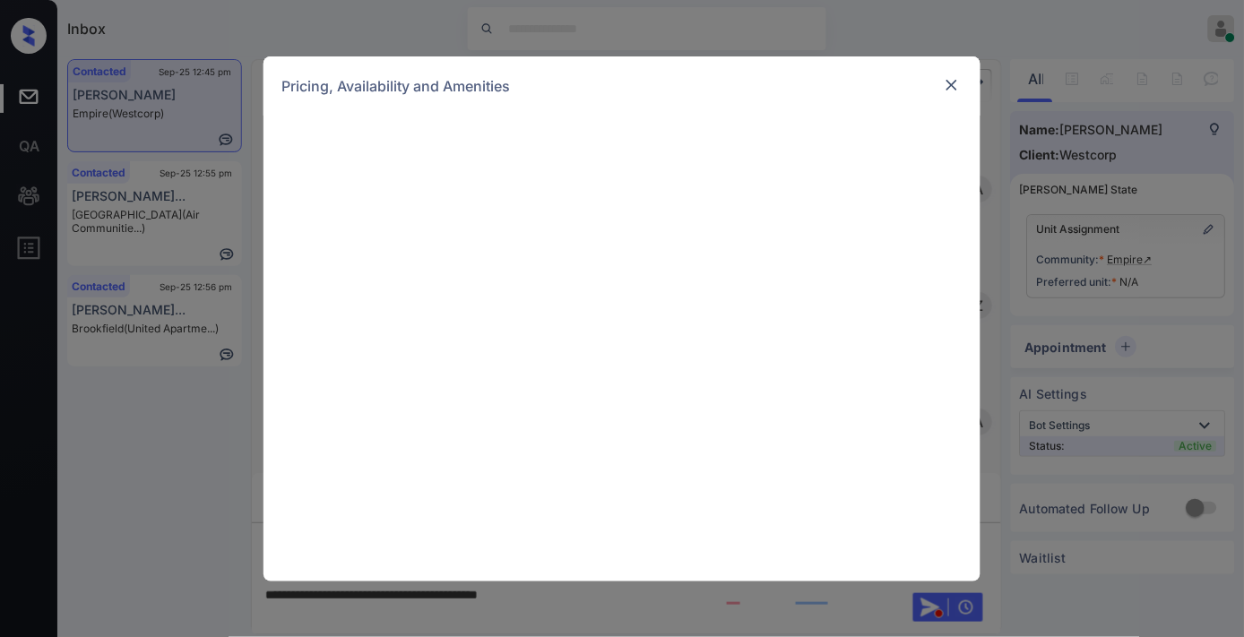
scroll to position [823, 0]
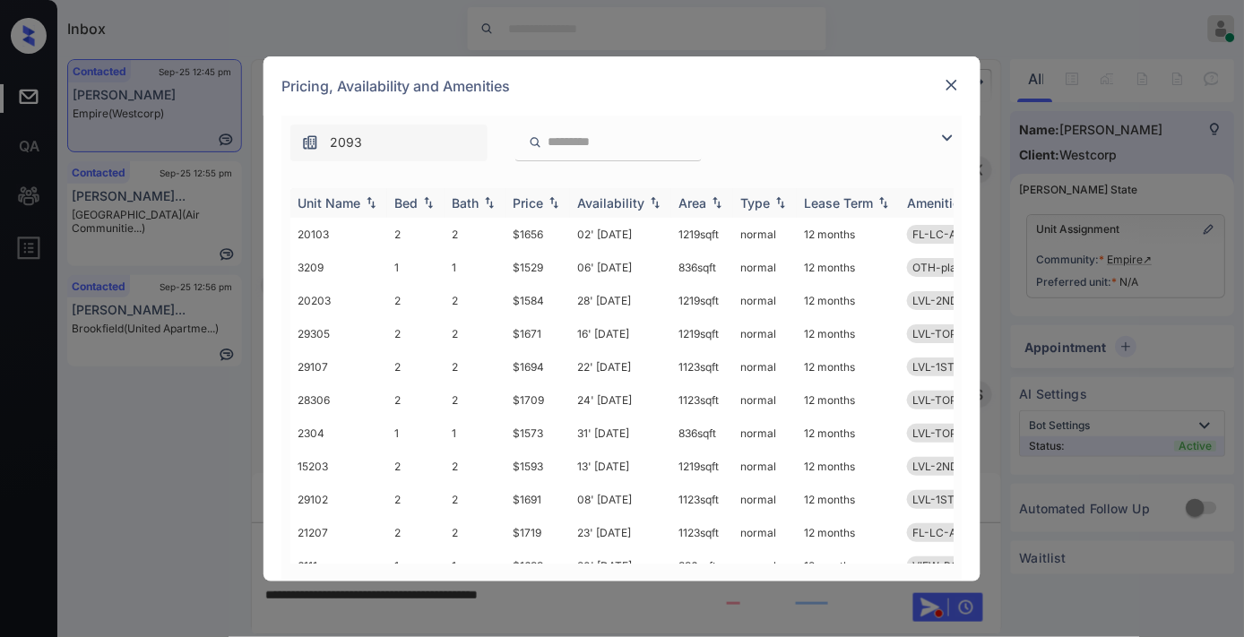
click at [553, 203] on img at bounding box center [554, 202] width 18 height 13
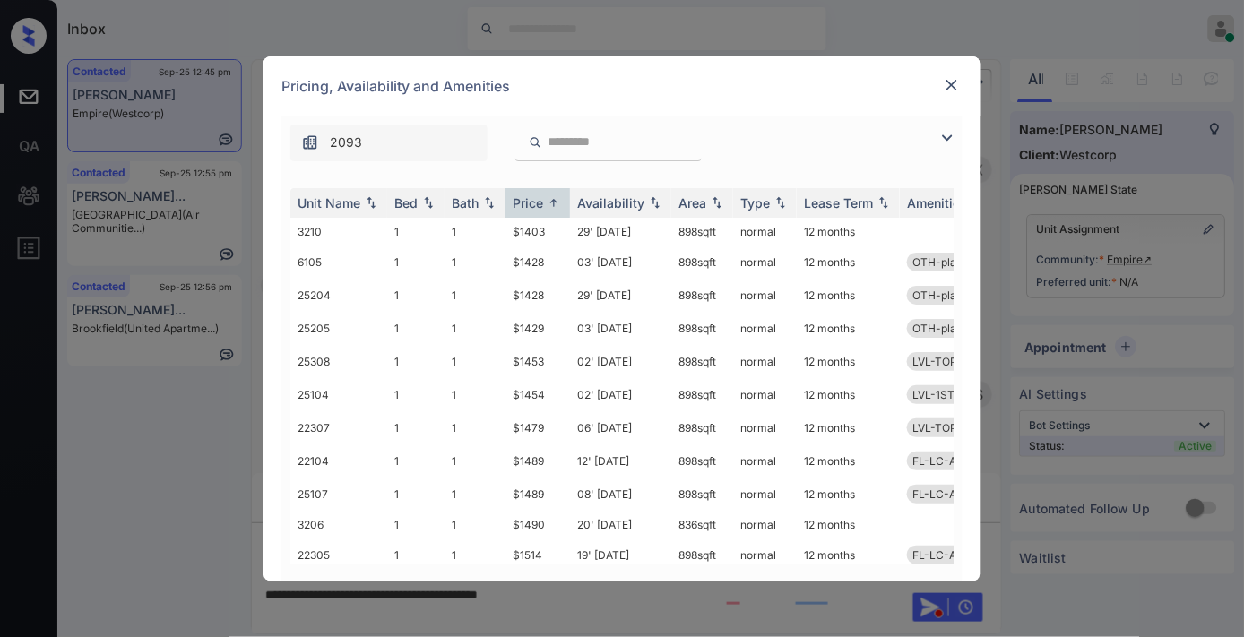
click at [936, 145] on div "2093" at bounding box center [621, 139] width 681 height 46
click at [944, 129] on img at bounding box center [947, 138] width 22 height 22
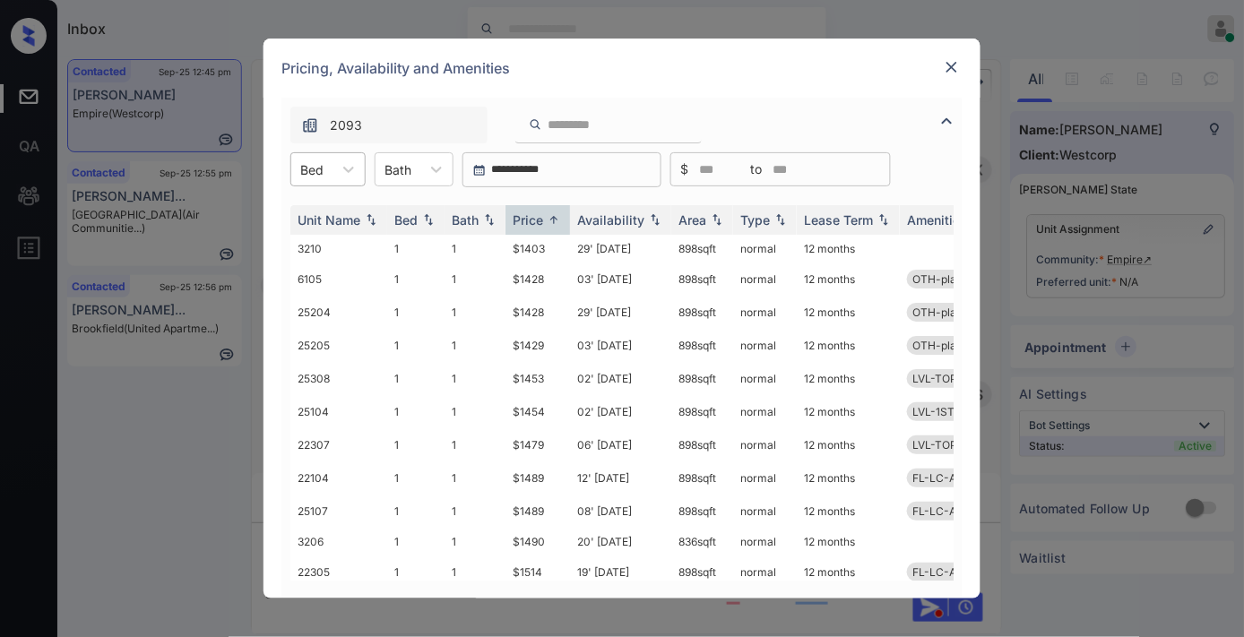
click at [302, 172] on input "text" at bounding box center [302, 169] width 4 height 15
click at [325, 242] on div "2" at bounding box center [327, 245] width 75 height 32
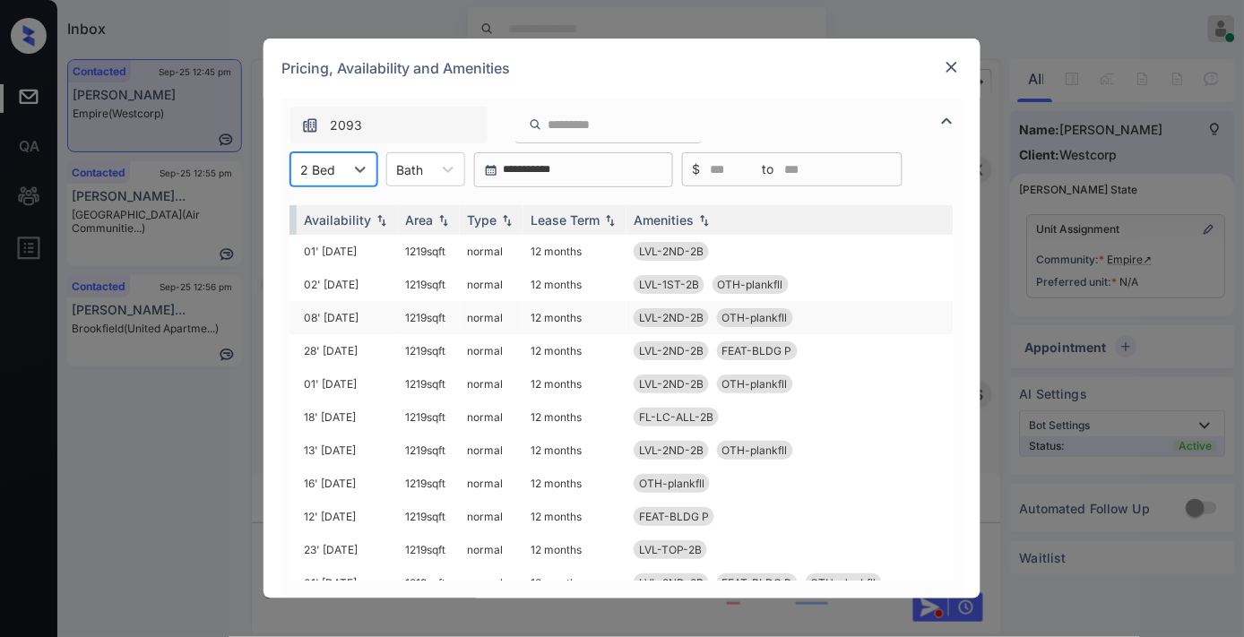
scroll to position [298, 288]
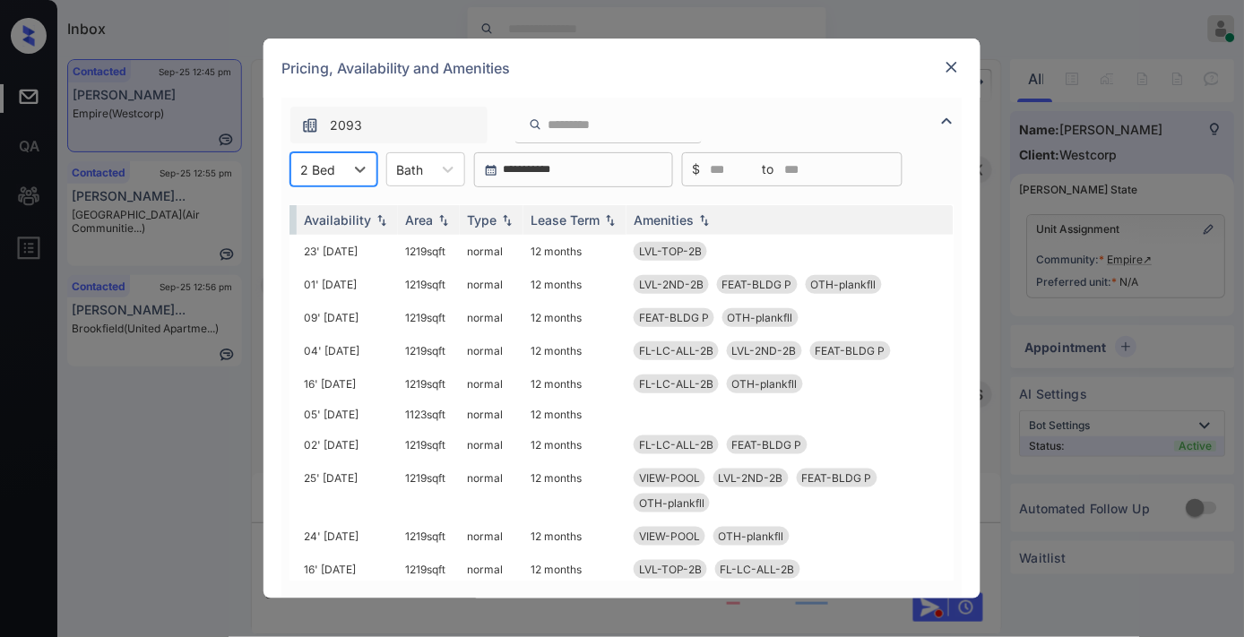
click at [946, 61] on img at bounding box center [952, 67] width 18 height 18
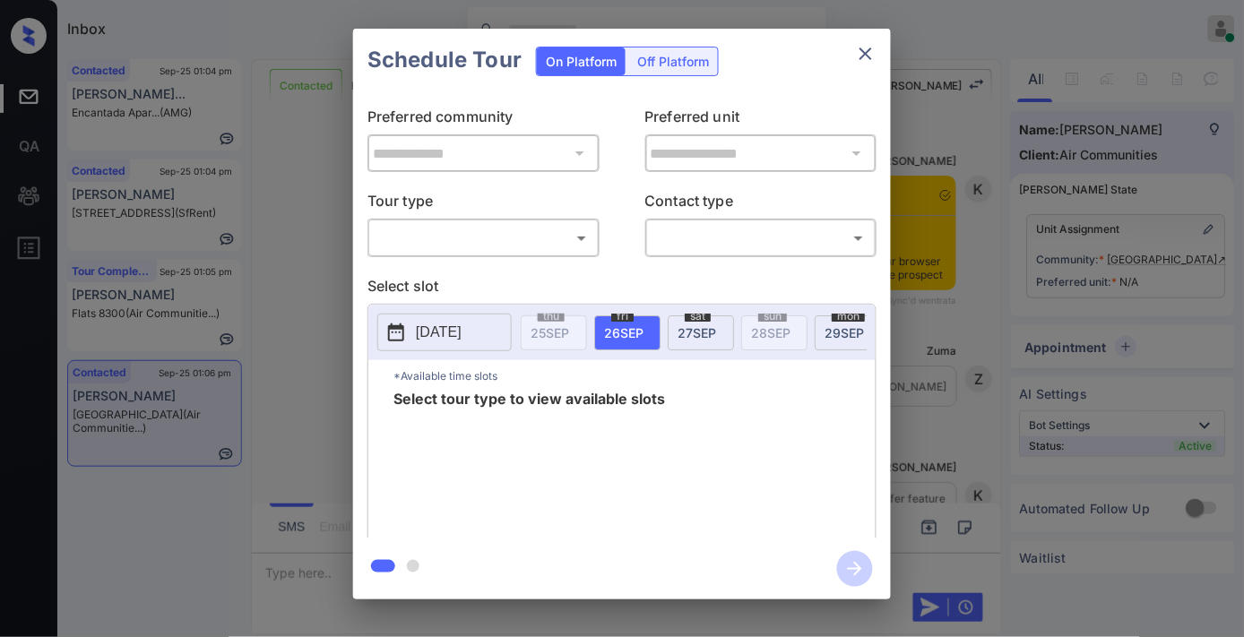
scroll to position [2985, 0]
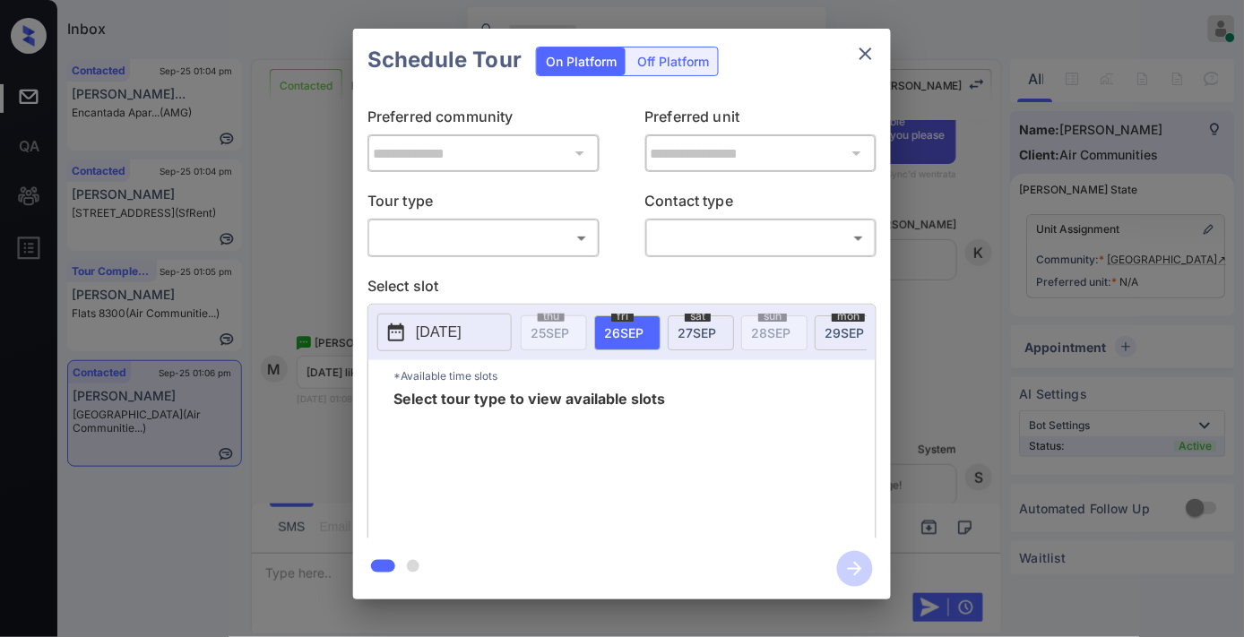
click at [548, 245] on body "Inbox [PERSON_NAME] Online Set yourself offline Set yourself on break Profile S…" at bounding box center [622, 318] width 1244 height 637
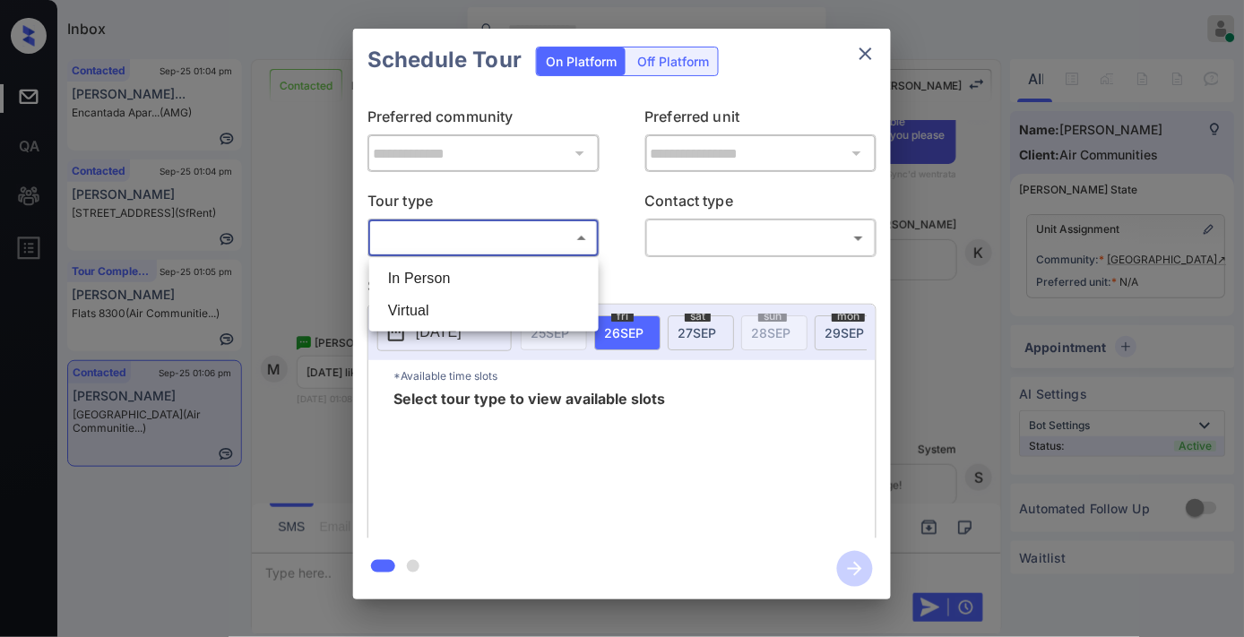
click at [522, 269] on li "In Person" at bounding box center [484, 279] width 220 height 32
type input "********"
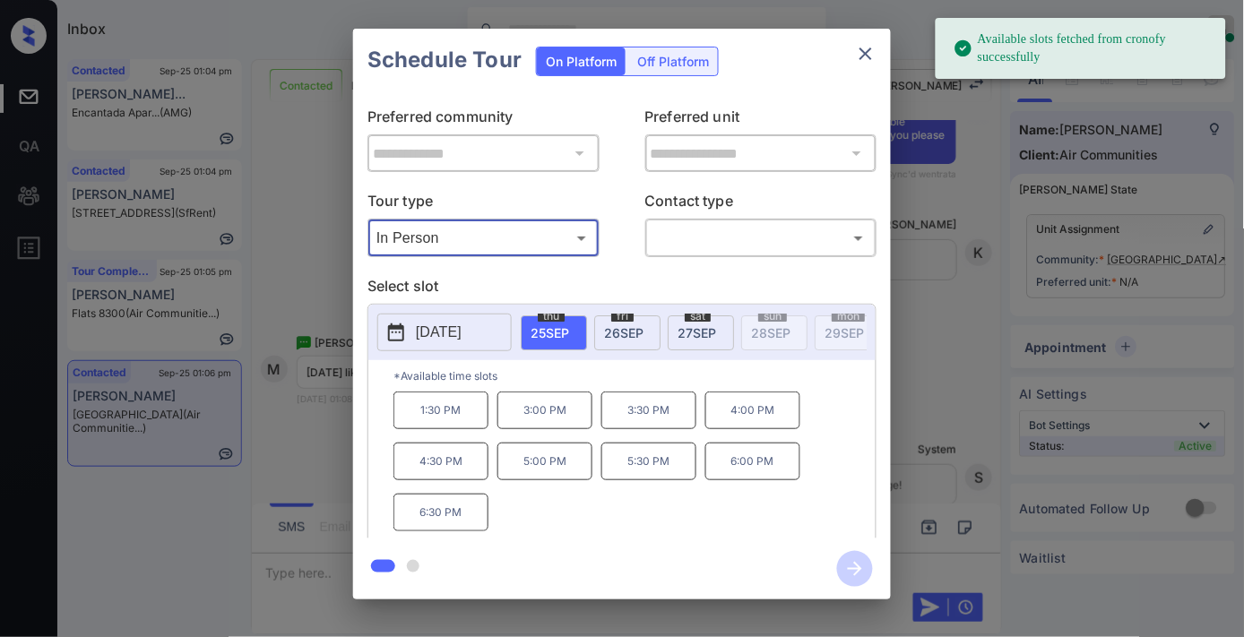
click at [867, 57] on icon "close" at bounding box center [866, 54] width 22 height 22
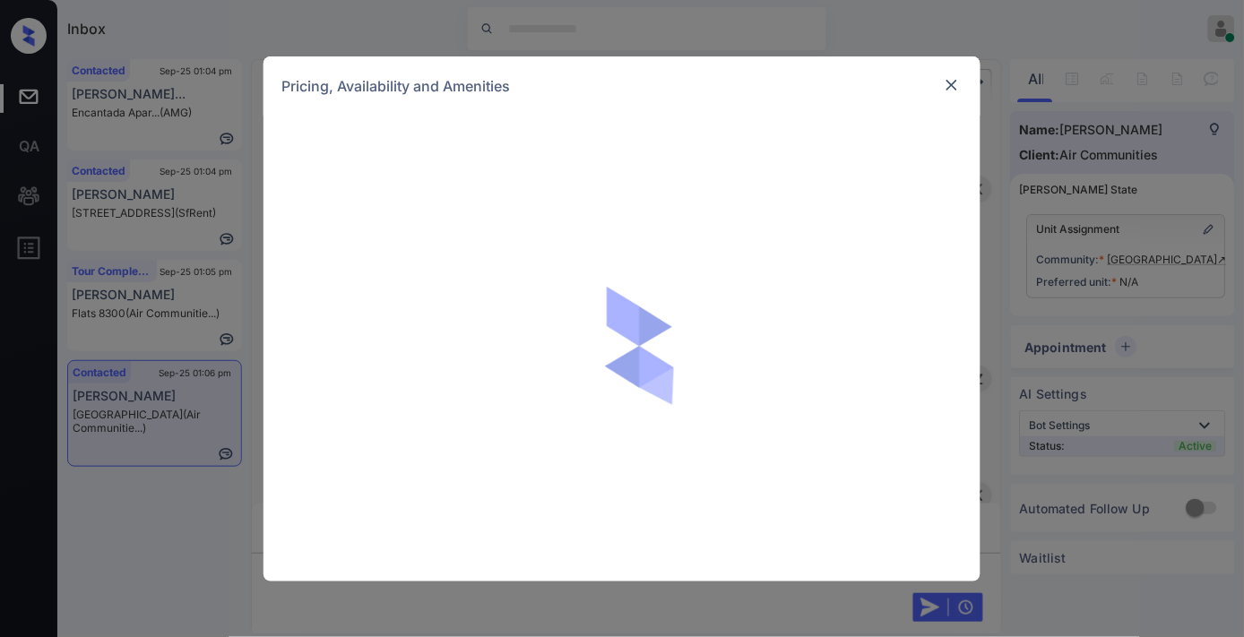
scroll to position [3525, 0]
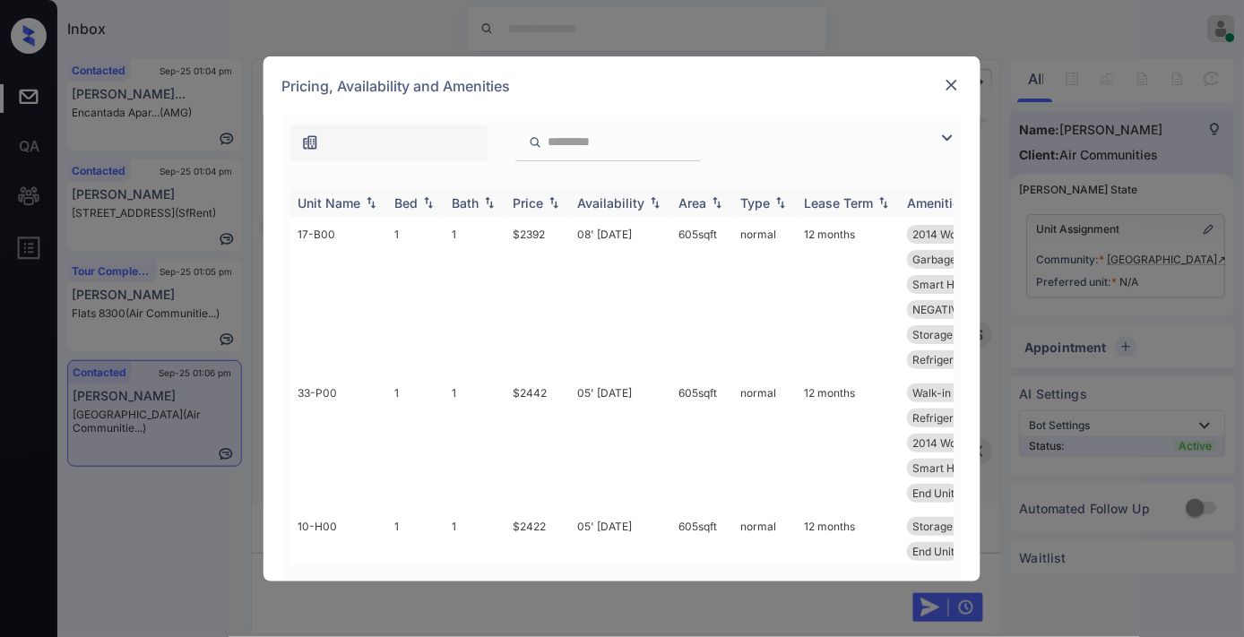
click at [539, 195] on div "Price" at bounding box center [528, 202] width 30 height 15
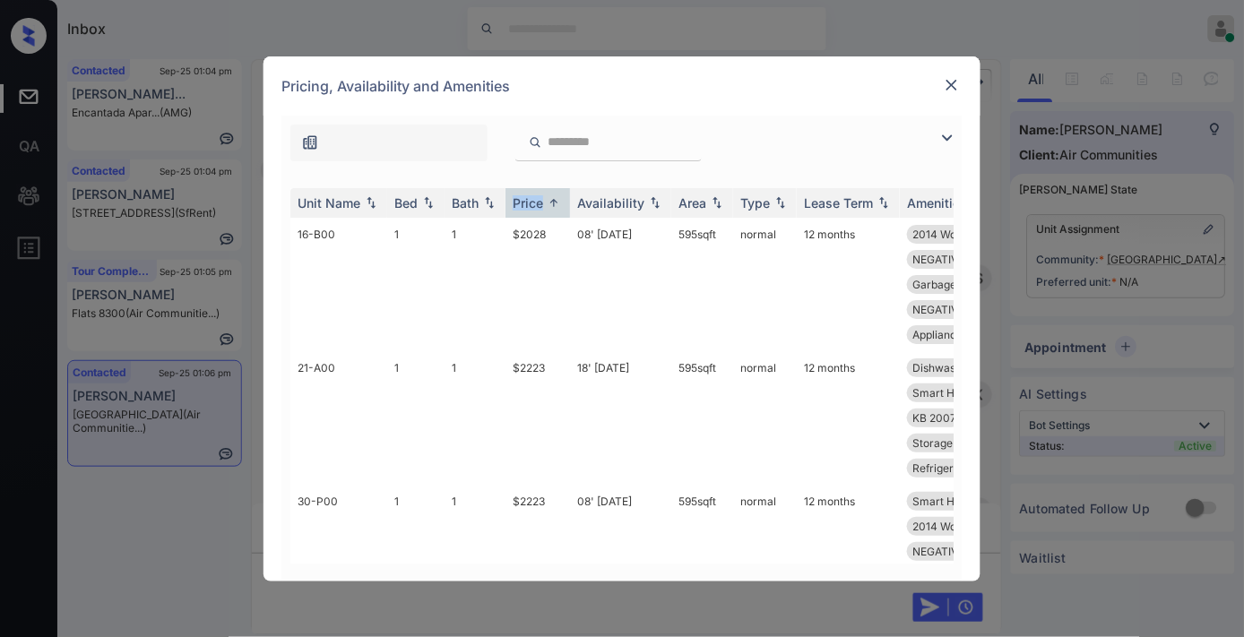
click at [956, 86] on img at bounding box center [952, 85] width 18 height 18
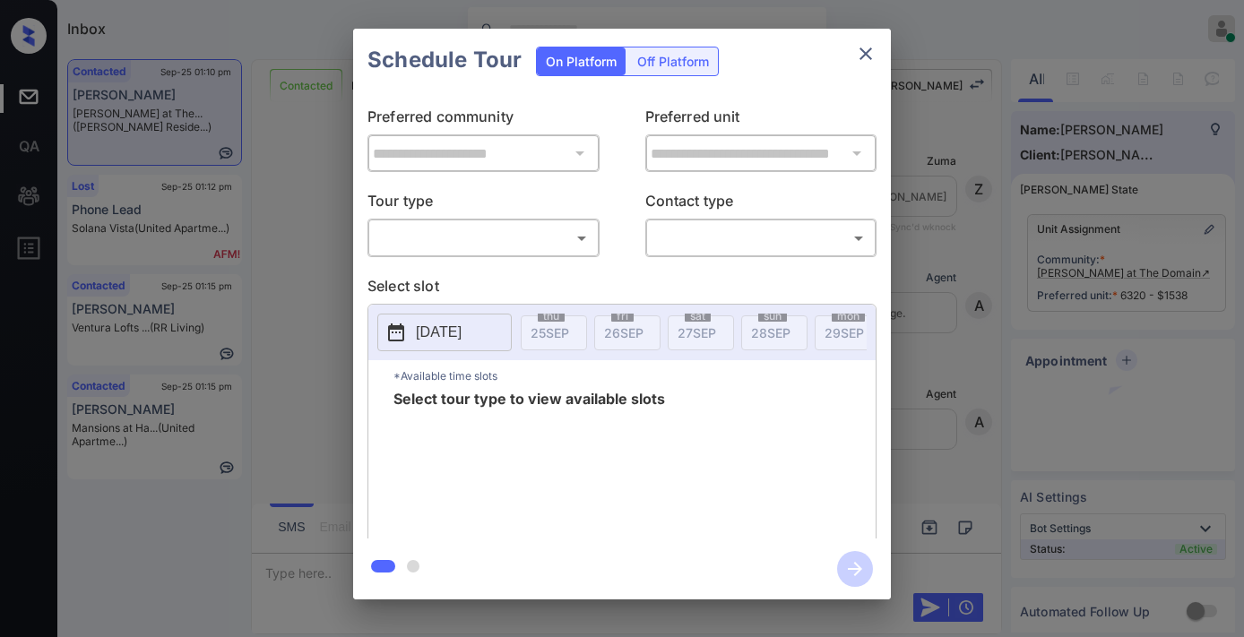
click at [479, 235] on body "Inbox Samantha Soliven Online Set yourself offline Set yourself on break Profil…" at bounding box center [622, 318] width 1244 height 637
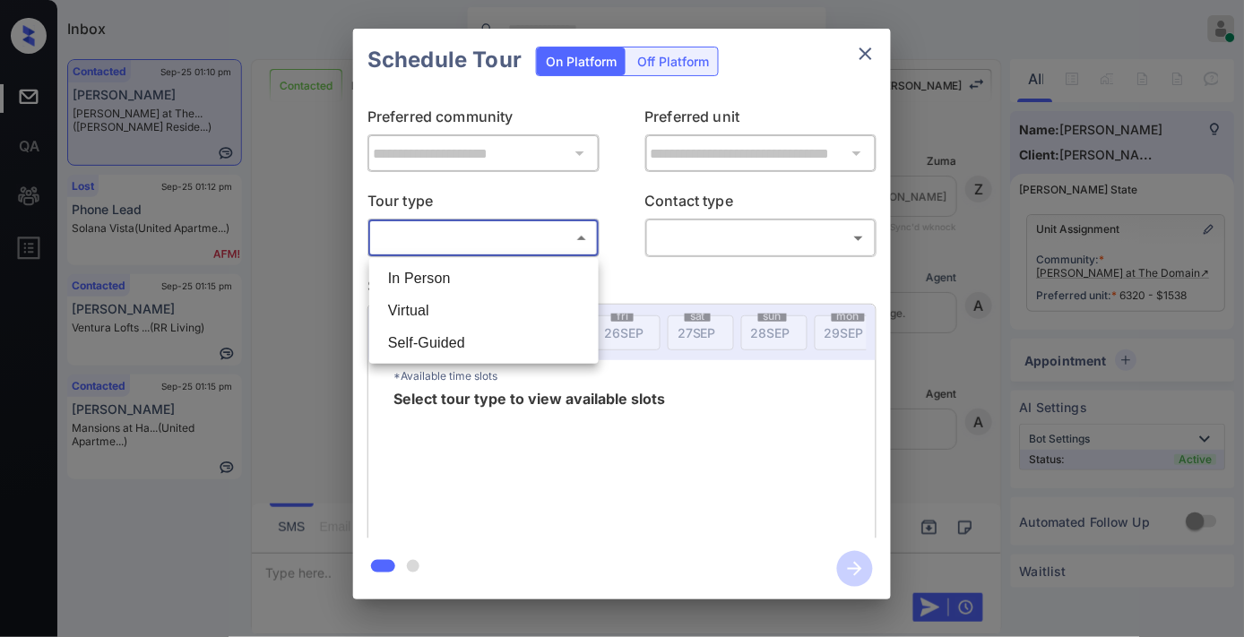
scroll to position [2549, 0]
click at [488, 283] on li "In Person" at bounding box center [484, 279] width 220 height 32
type input "********"
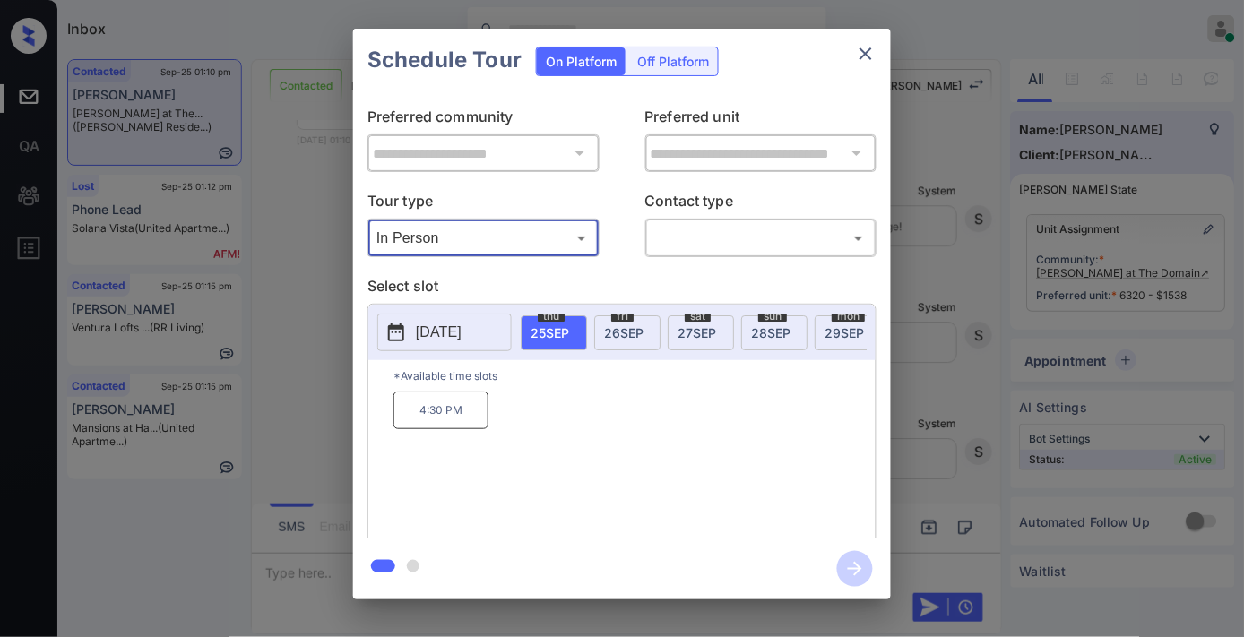
click at [439, 332] on p "[DATE]" at bounding box center [439, 333] width 46 height 22
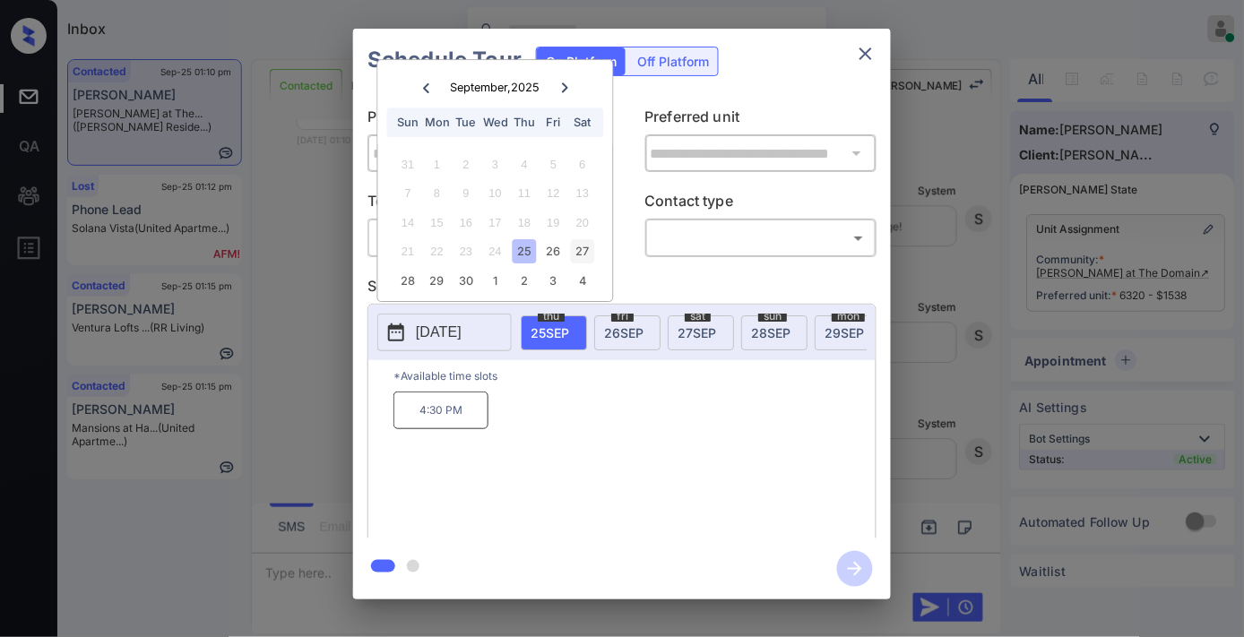
click at [589, 246] on div "27" at bounding box center [582, 252] width 24 height 24
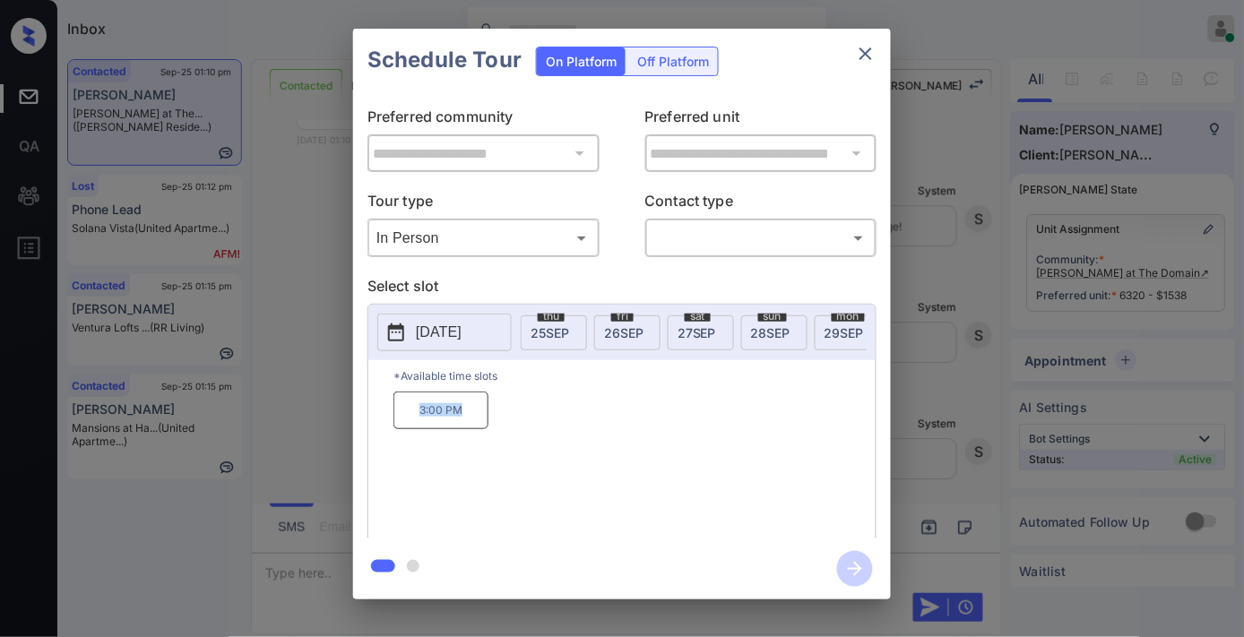
drag, startPoint x: 481, startPoint y: 418, endPoint x: 400, endPoint y: 418, distance: 81.5
click at [400, 418] on p "3:00 PM" at bounding box center [440, 411] width 95 height 38
copy p "3:00 PM"
click at [461, 339] on p "2025-09-27" at bounding box center [439, 333] width 46 height 22
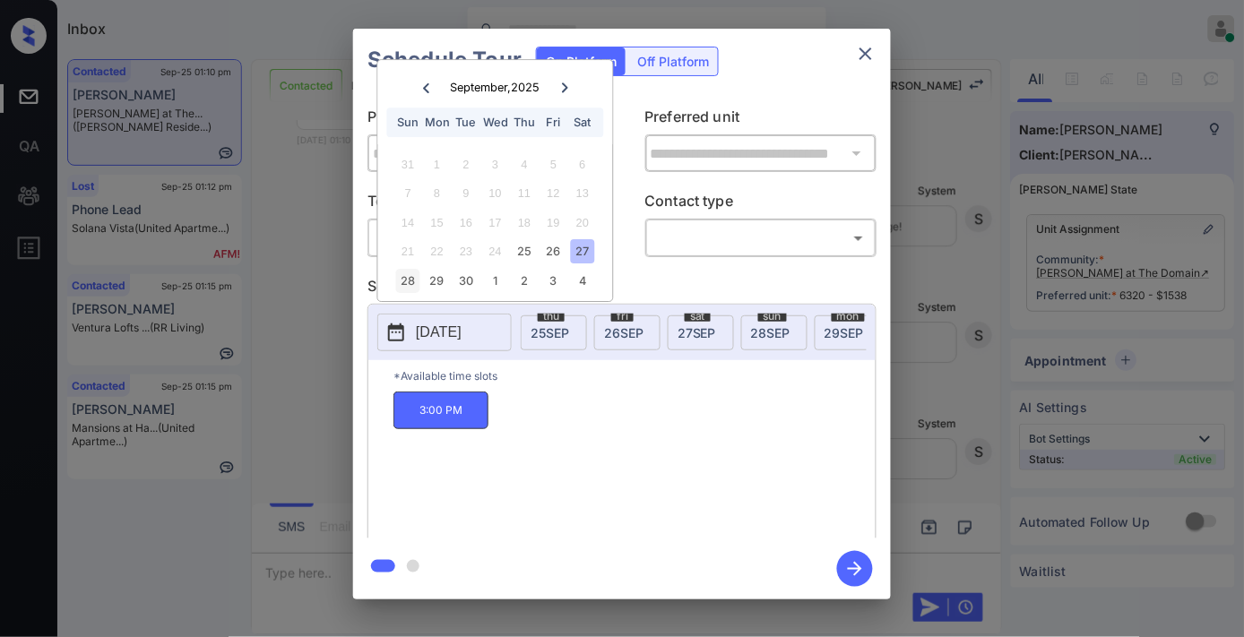
click at [414, 281] on div "28" at bounding box center [408, 281] width 24 height 24
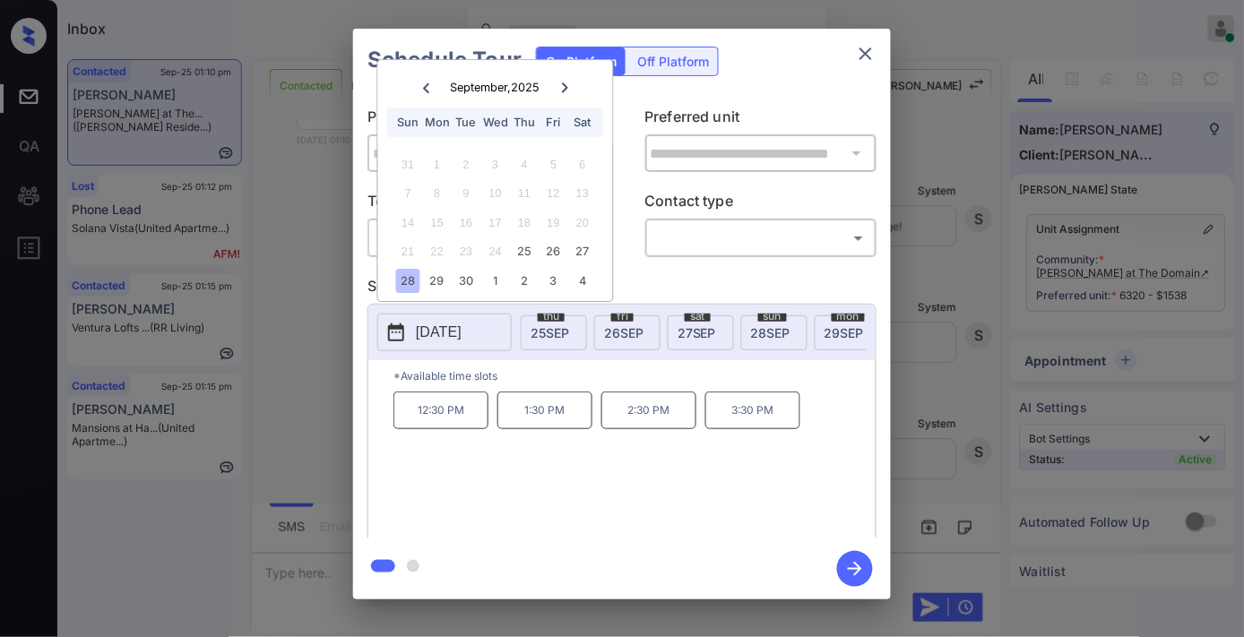
click at [860, 47] on icon "close" at bounding box center [866, 54] width 22 height 22
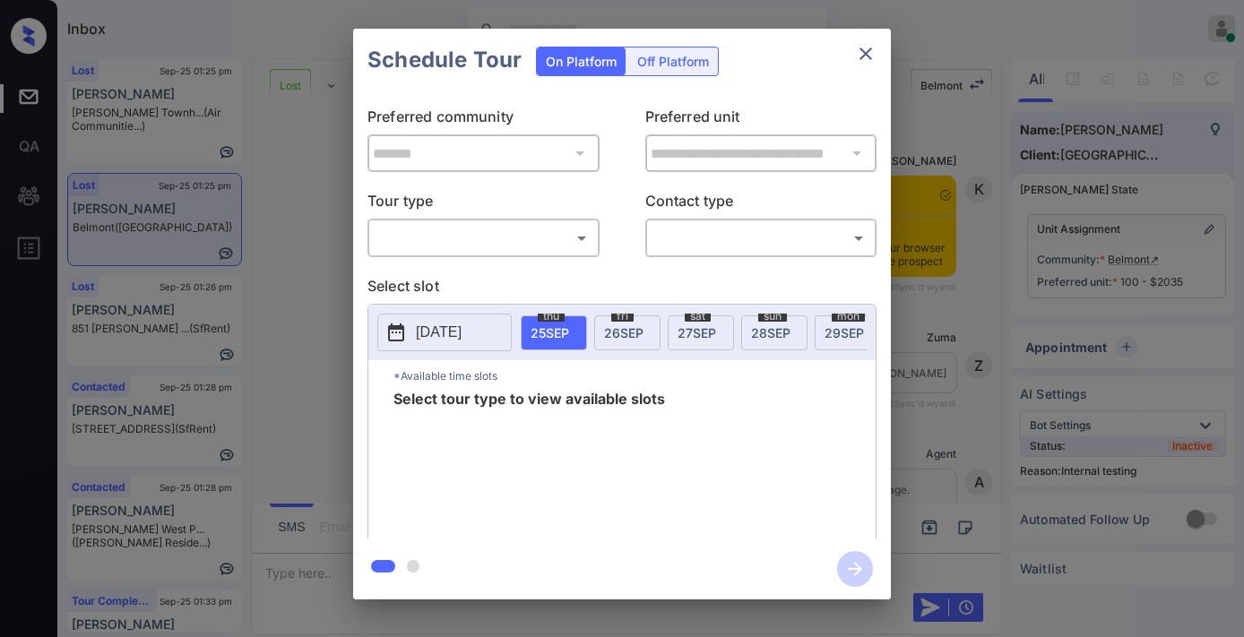
click at [487, 230] on body "Inbox Samantha Soliven Online Set yourself offline Set yourself on break Profil…" at bounding box center [622, 318] width 1244 height 637
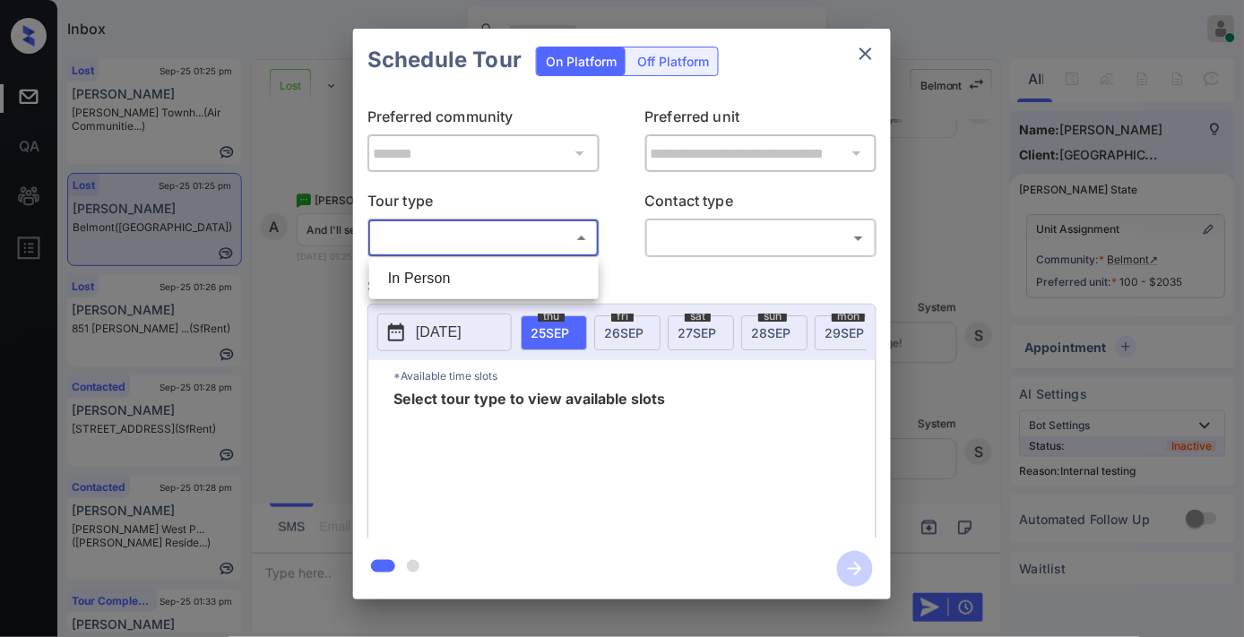
click at [485, 273] on li "In Person" at bounding box center [484, 279] width 220 height 32
type input "********"
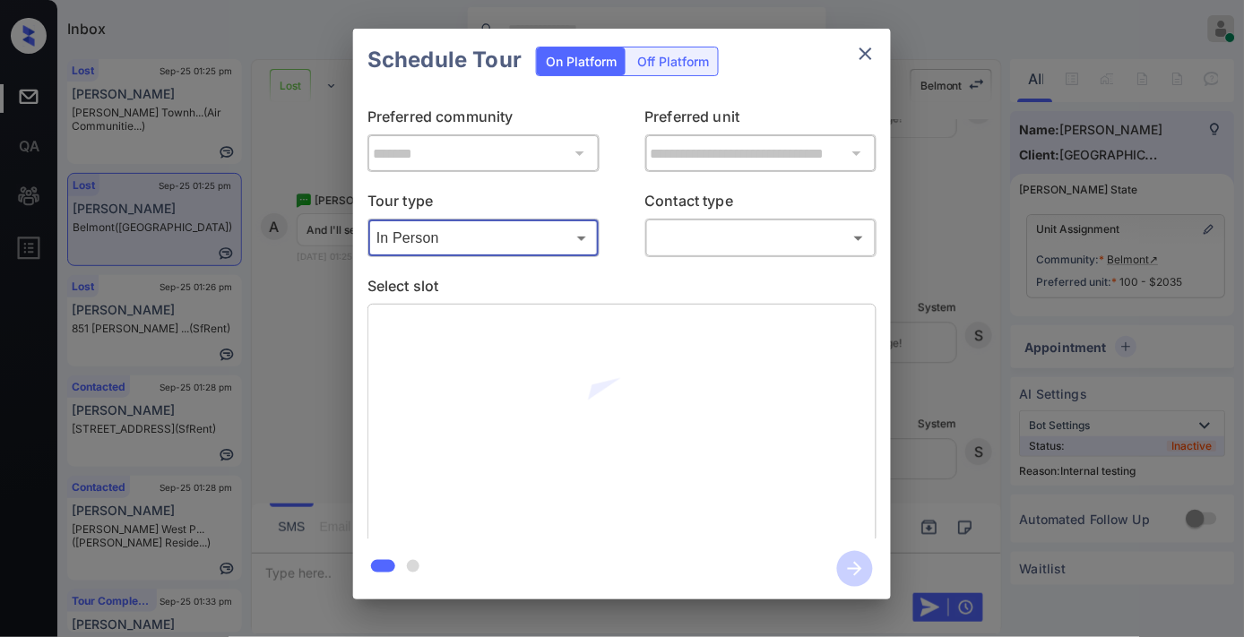
click at [715, 236] on body "Inbox Samantha Soliven Online Set yourself offline Set yourself on break Profil…" at bounding box center [622, 318] width 1244 height 637
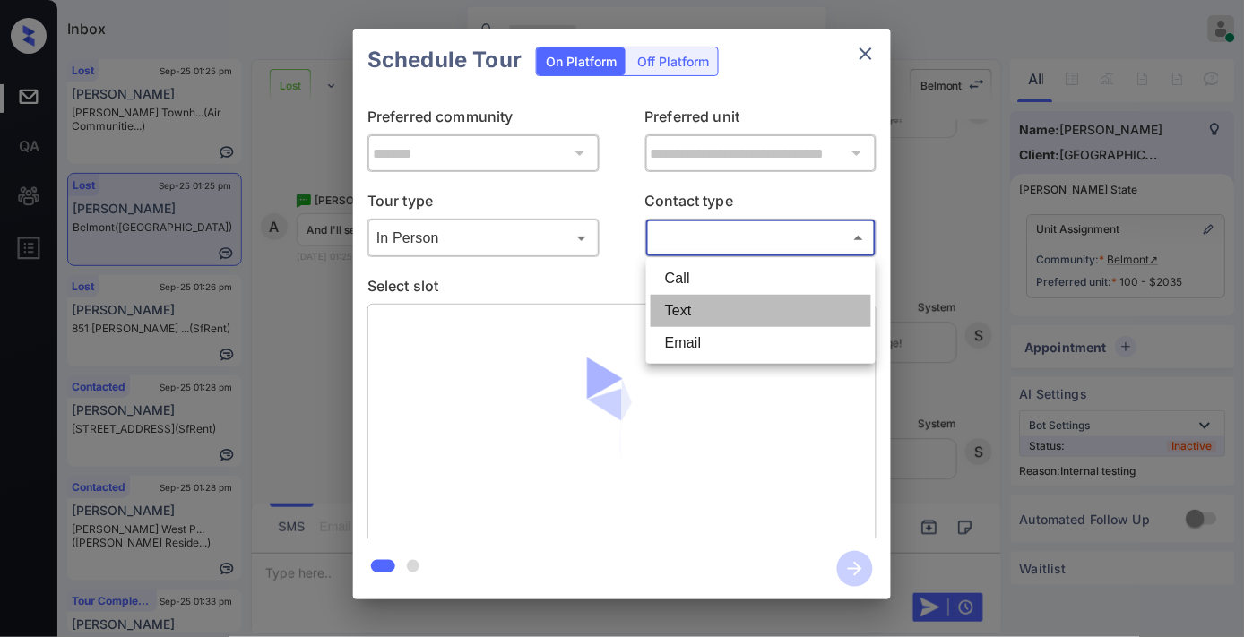
click at [710, 309] on li "Text" at bounding box center [761, 311] width 220 height 32
type input "****"
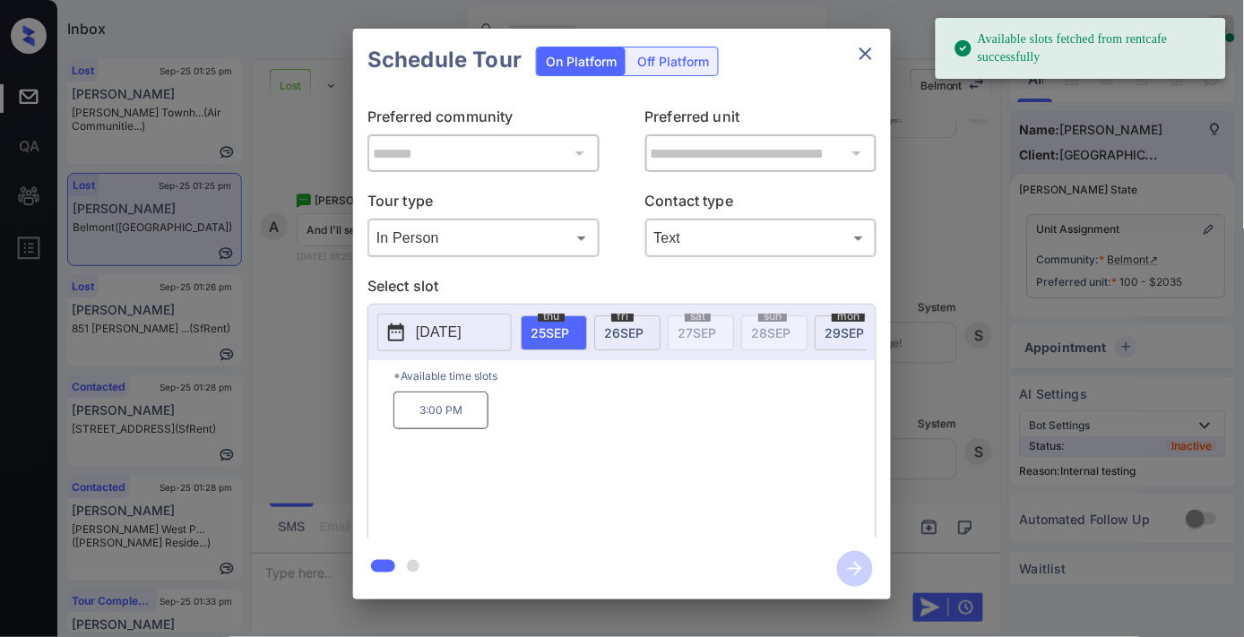
click at [625, 319] on span "fri" at bounding box center [622, 316] width 22 height 11
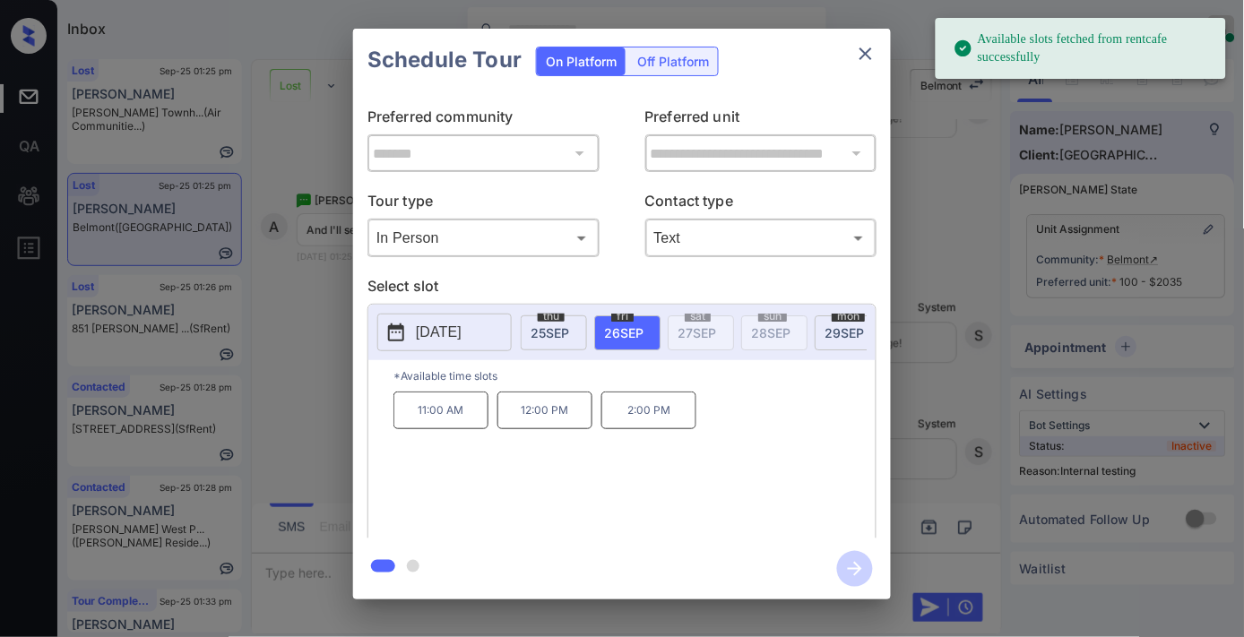
click at [646, 429] on p "2:00 PM" at bounding box center [648, 411] width 95 height 38
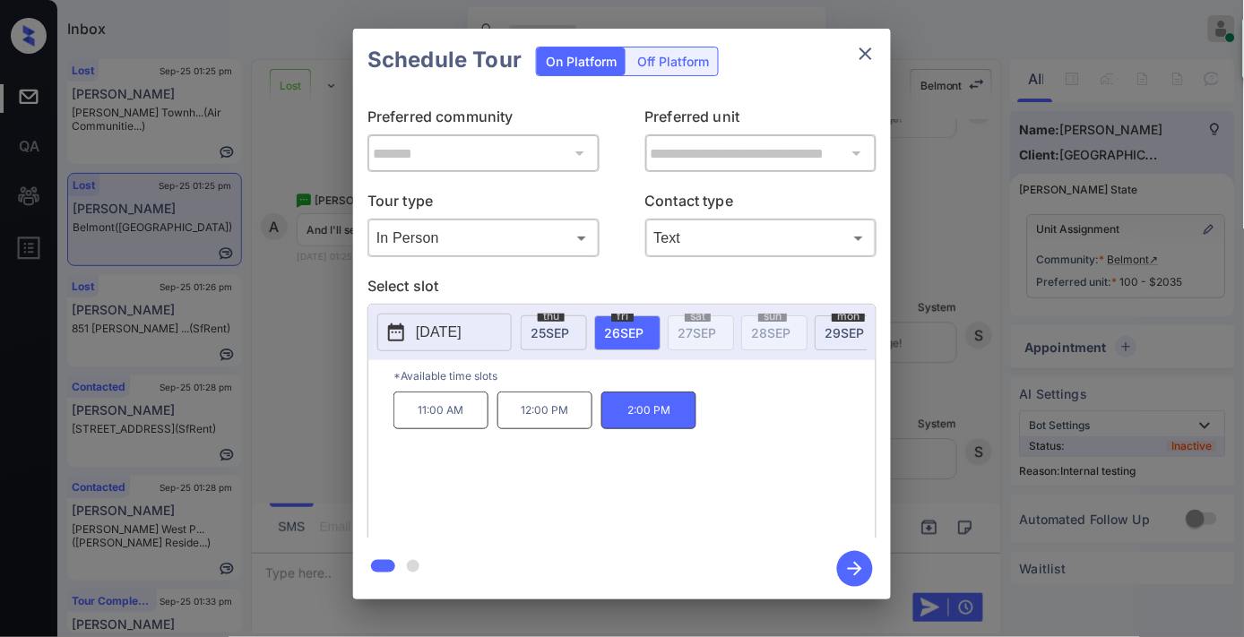
click at [852, 570] on icon "button" at bounding box center [855, 569] width 36 height 36
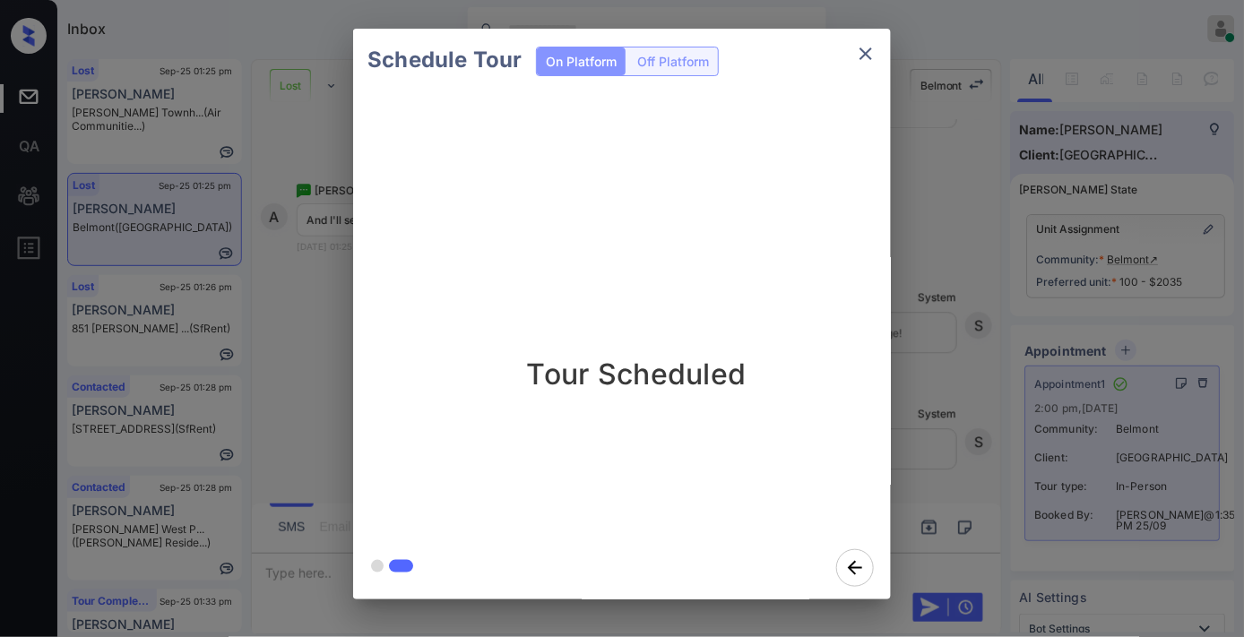
click at [872, 47] on icon "close" at bounding box center [866, 54] width 22 height 22
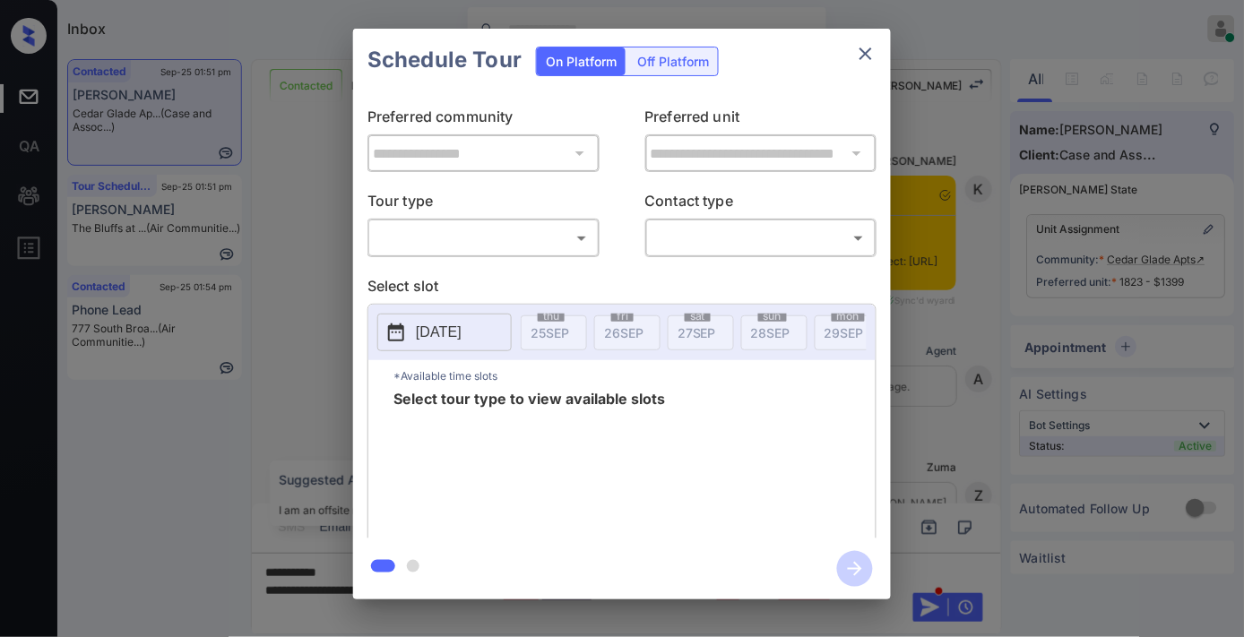
scroll to position [3092, 0]
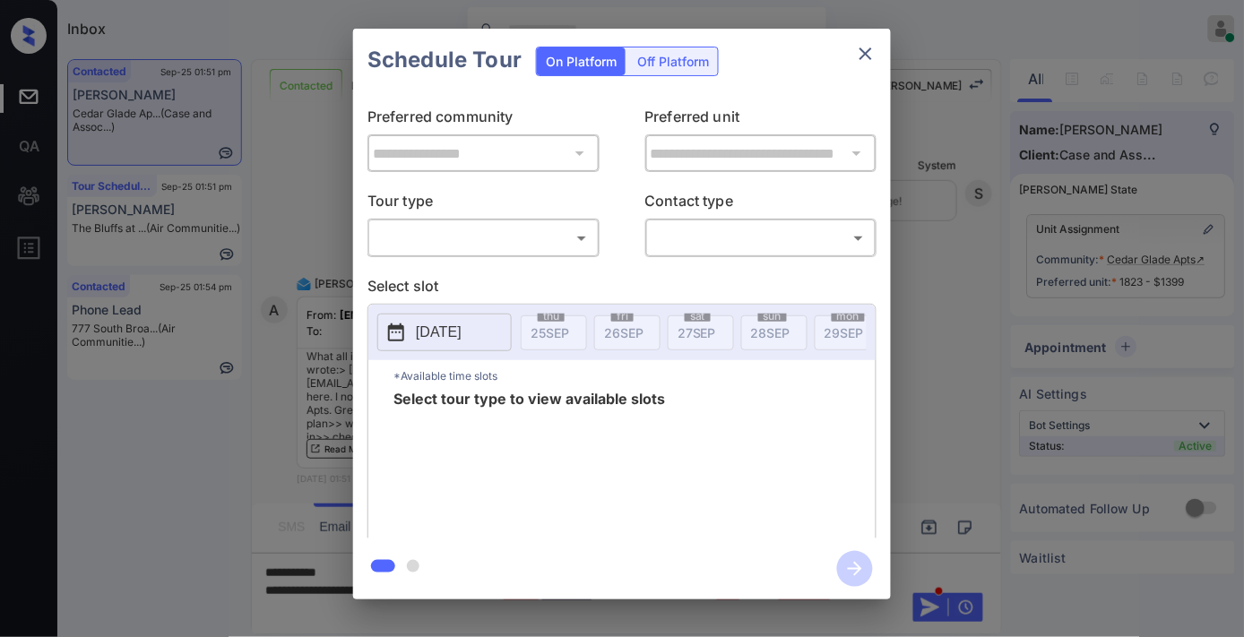
click at [491, 245] on body "Inbox [PERSON_NAME] Online Set yourself offline Set yourself on break Profile S…" at bounding box center [622, 318] width 1244 height 637
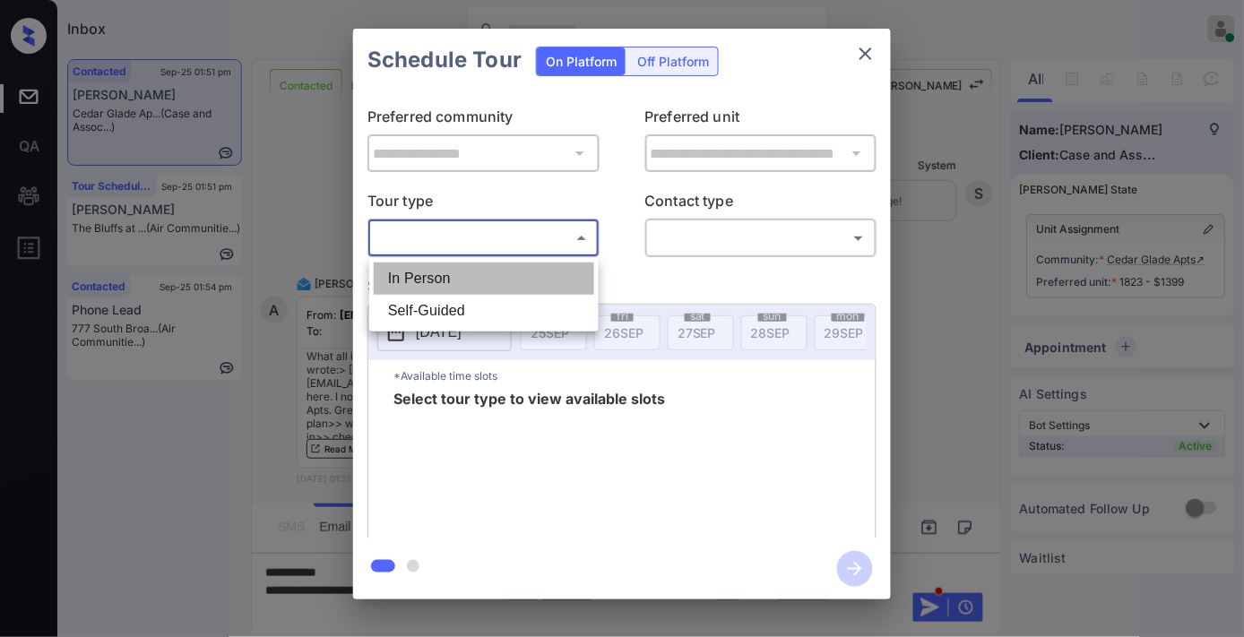
click at [506, 279] on li "In Person" at bounding box center [484, 279] width 220 height 32
type input "********"
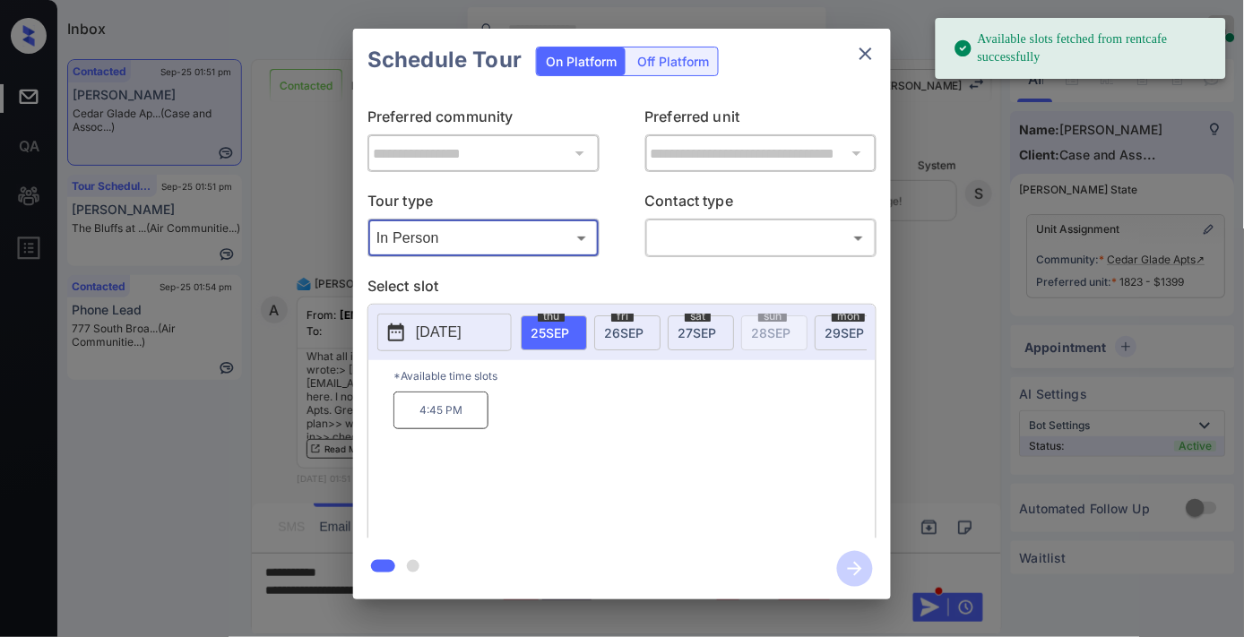
click at [634, 328] on span "[DATE]" at bounding box center [623, 332] width 39 height 15
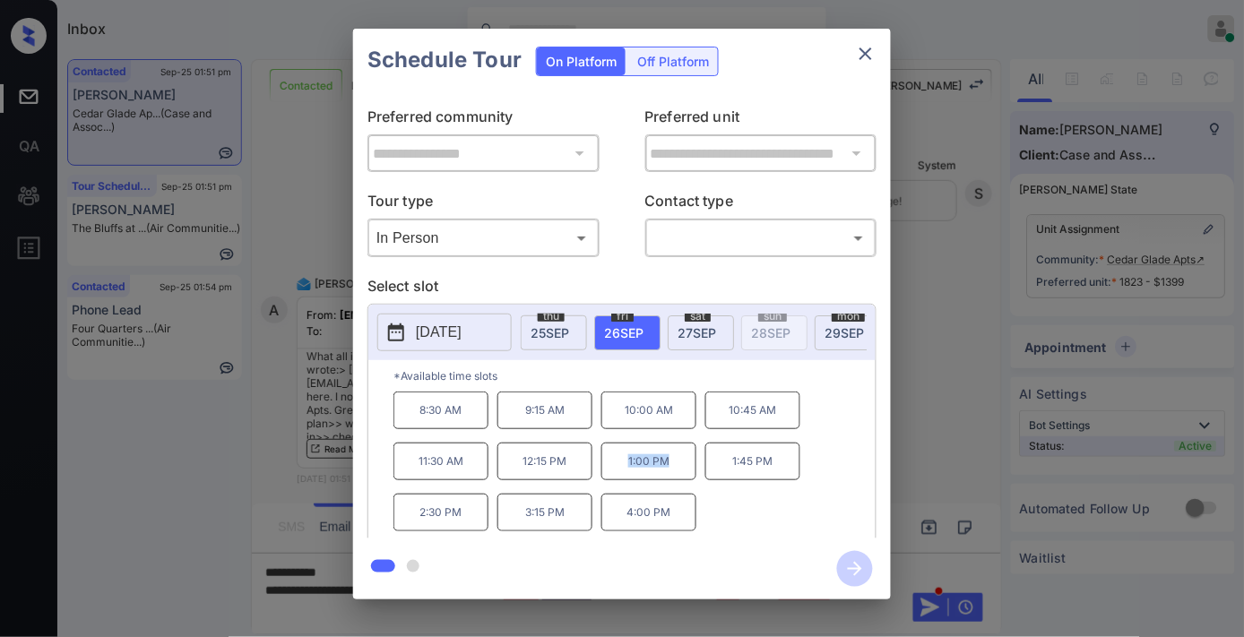
drag, startPoint x: 679, startPoint y: 470, endPoint x: 609, endPoint y: 470, distance: 69.9
click at [606, 470] on p "1:00 PM" at bounding box center [648, 462] width 95 height 38
copy p "1:00 PM"
click at [875, 56] on icon "close" at bounding box center [866, 54] width 22 height 22
